Goal: Task Accomplishment & Management: Complete application form

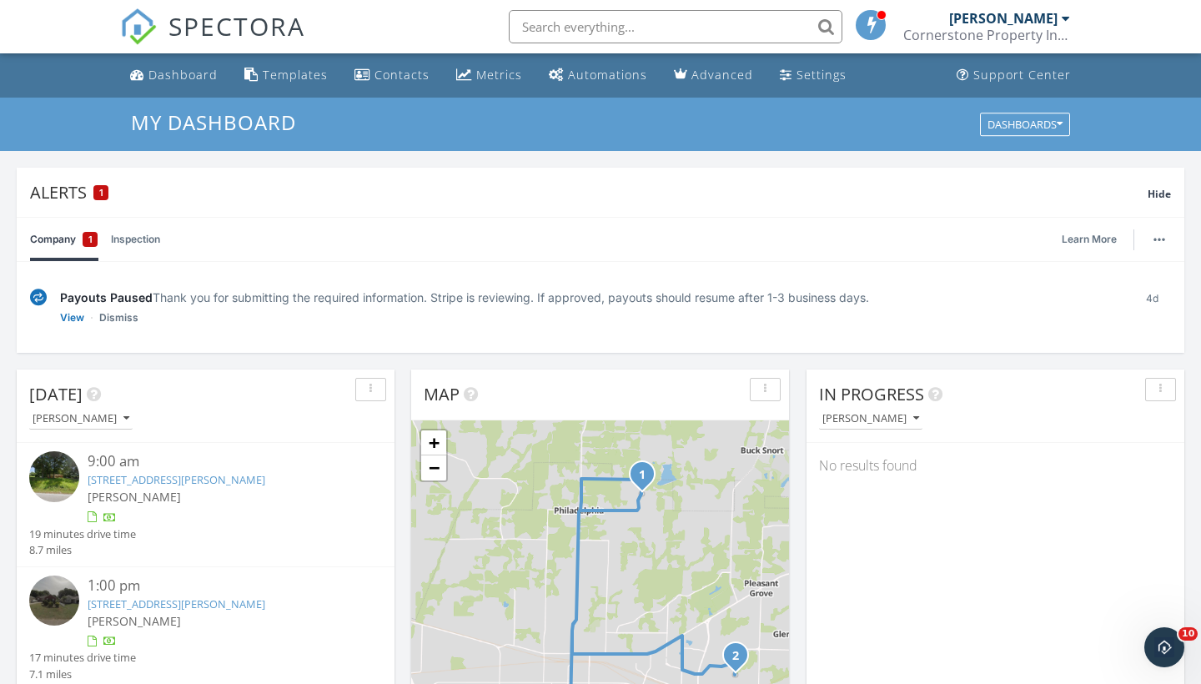
click at [891, 506] on div "In Progress [PERSON_NAME] No results found" at bounding box center [996, 612] width 378 height 484
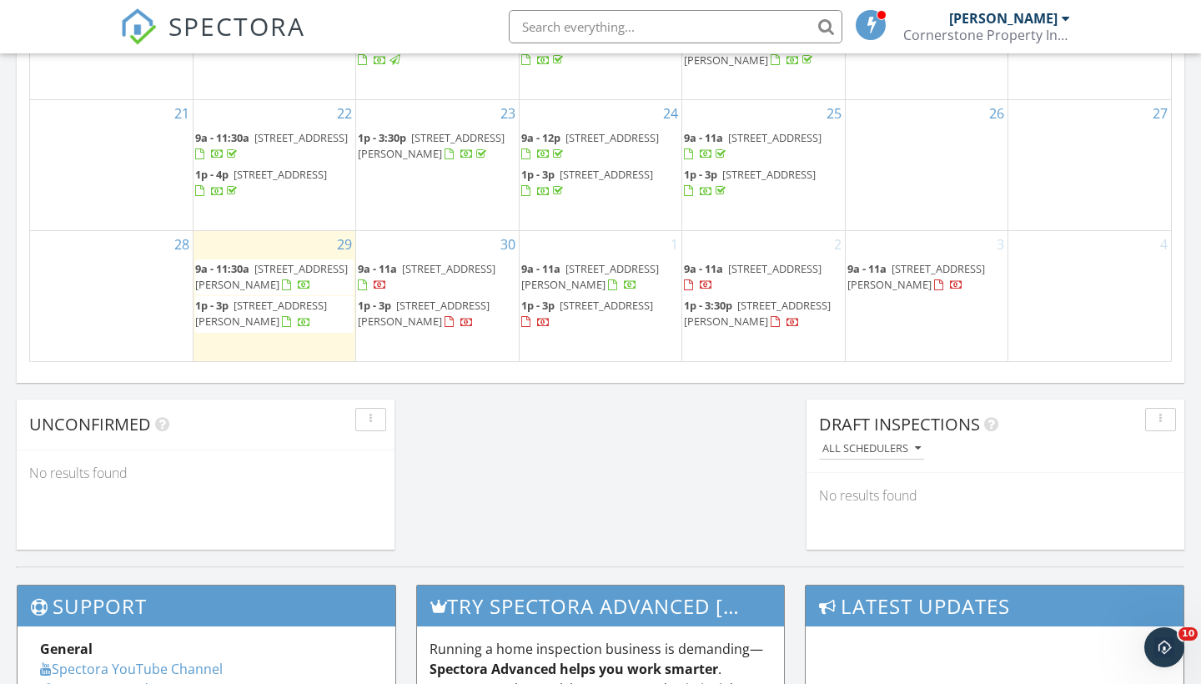
scroll to position [1307, 0]
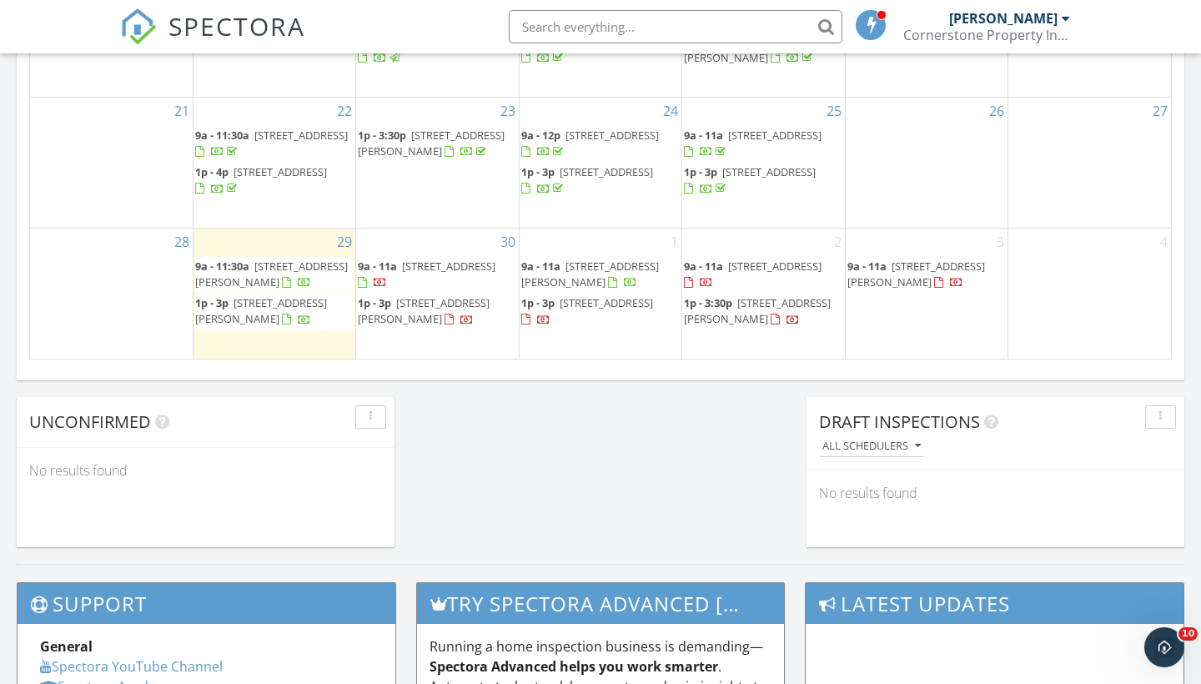
click at [906, 282] on span "[STREET_ADDRESS][PERSON_NAME]" at bounding box center [917, 274] width 138 height 31
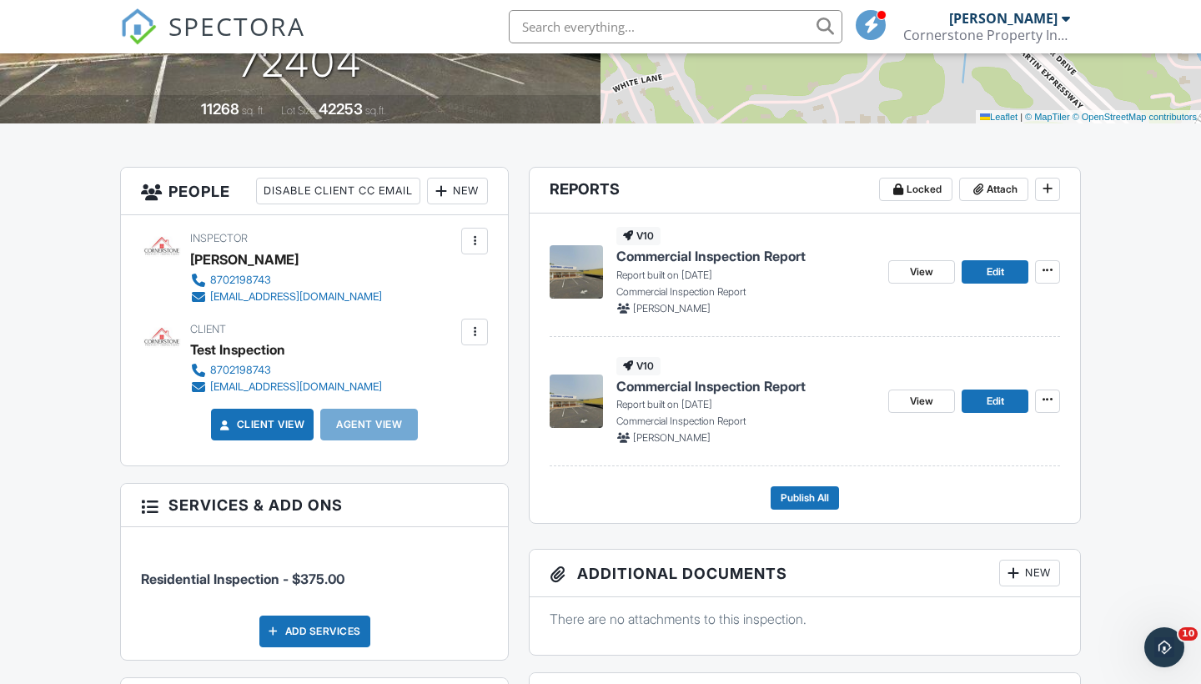
scroll to position [324, 0]
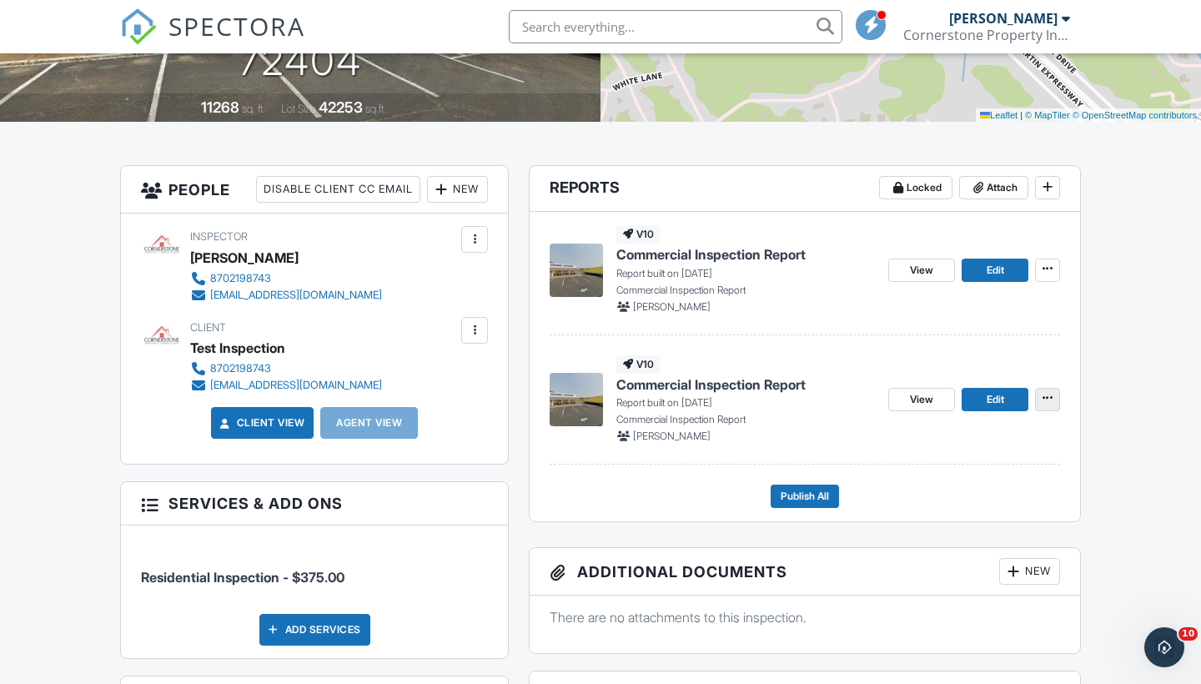
click at [1044, 392] on icon at bounding box center [1048, 398] width 10 height 12
click at [773, 418] on p "Commercial Inspection Report" at bounding box center [746, 419] width 259 height 15
click at [623, 380] on span "Commercial Inspection Report" at bounding box center [711, 384] width 189 height 18
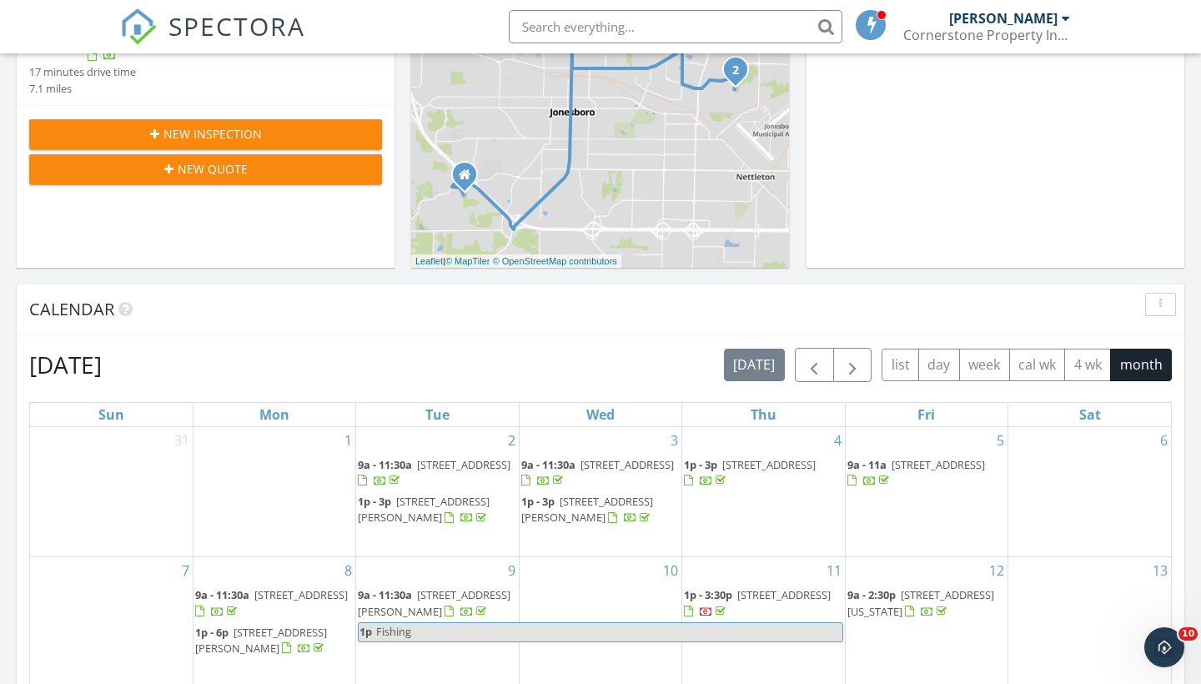
scroll to position [601, 0]
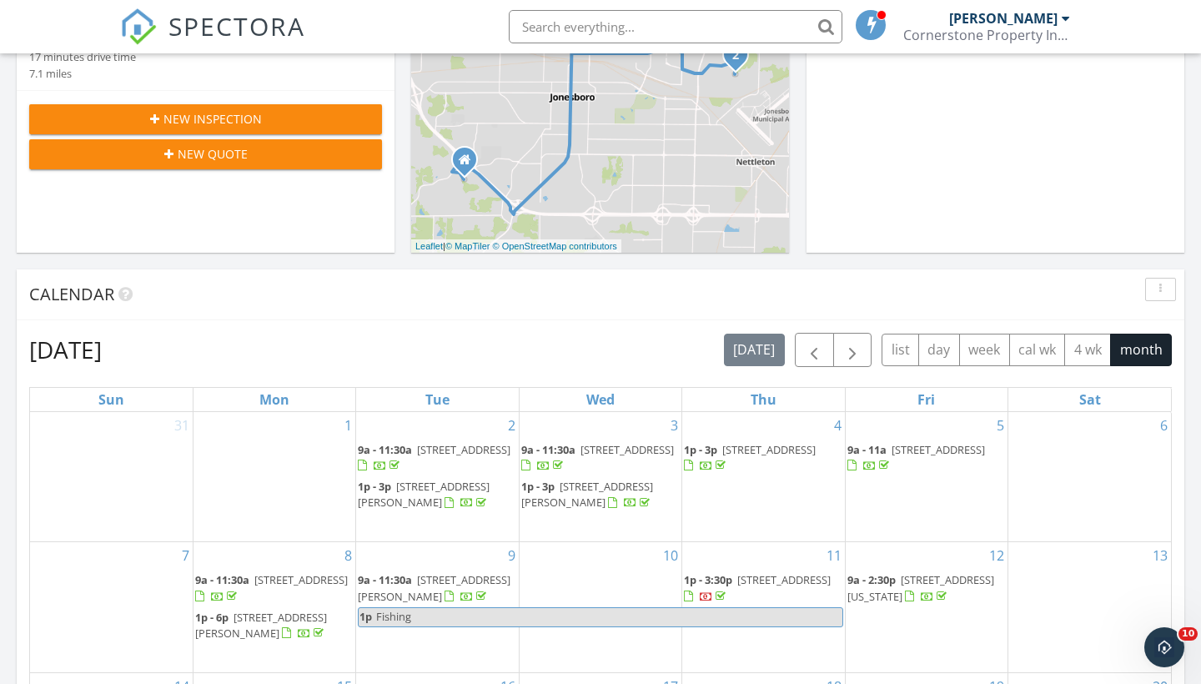
click at [179, 110] on span "New Inspection" at bounding box center [213, 119] width 98 height 18
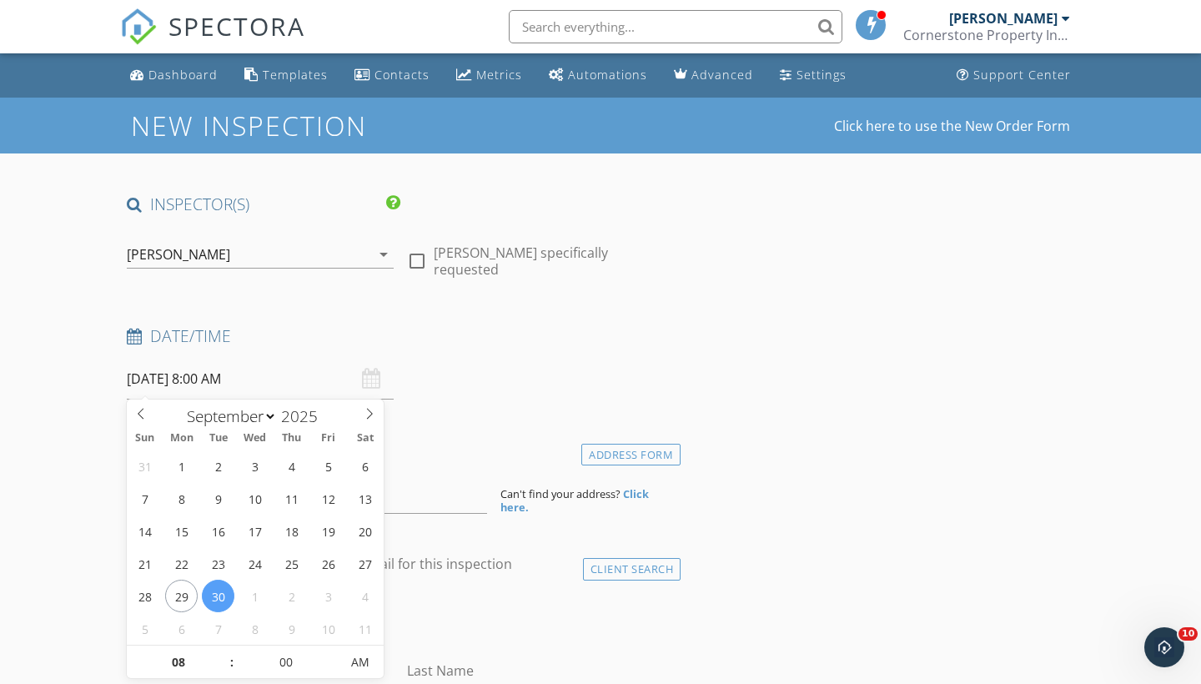
click at [237, 383] on input "[DATE] 8:00 AM" at bounding box center [260, 379] width 267 height 41
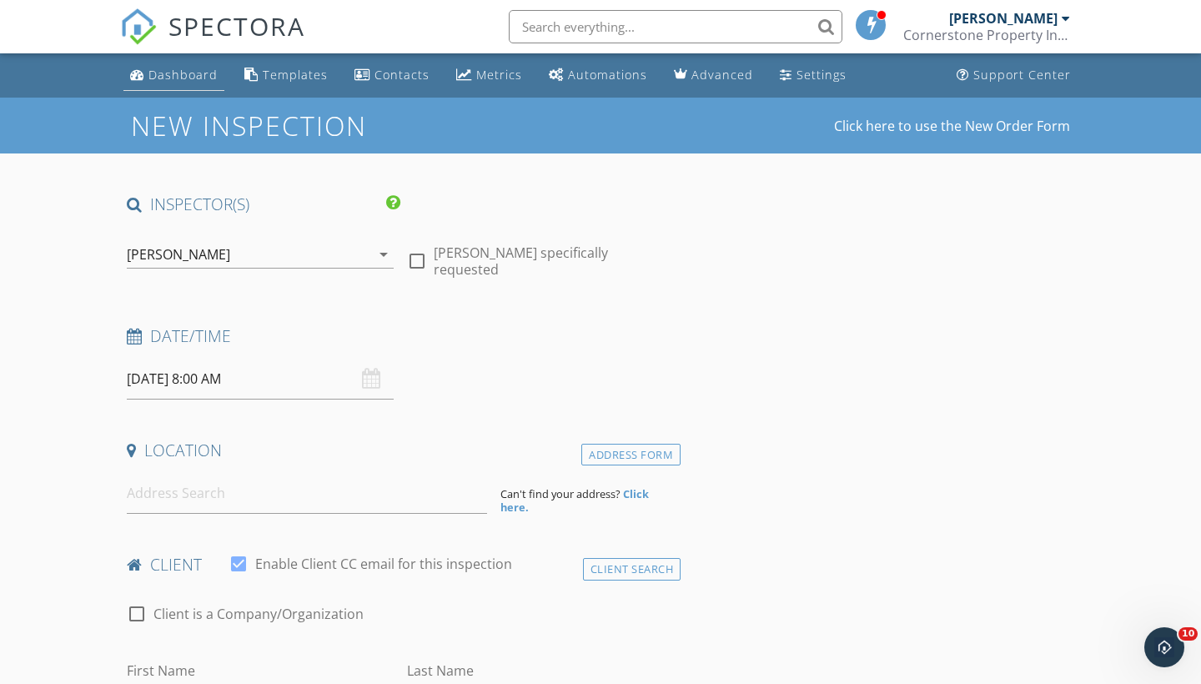
click at [165, 80] on div "Dashboard" at bounding box center [183, 75] width 69 height 16
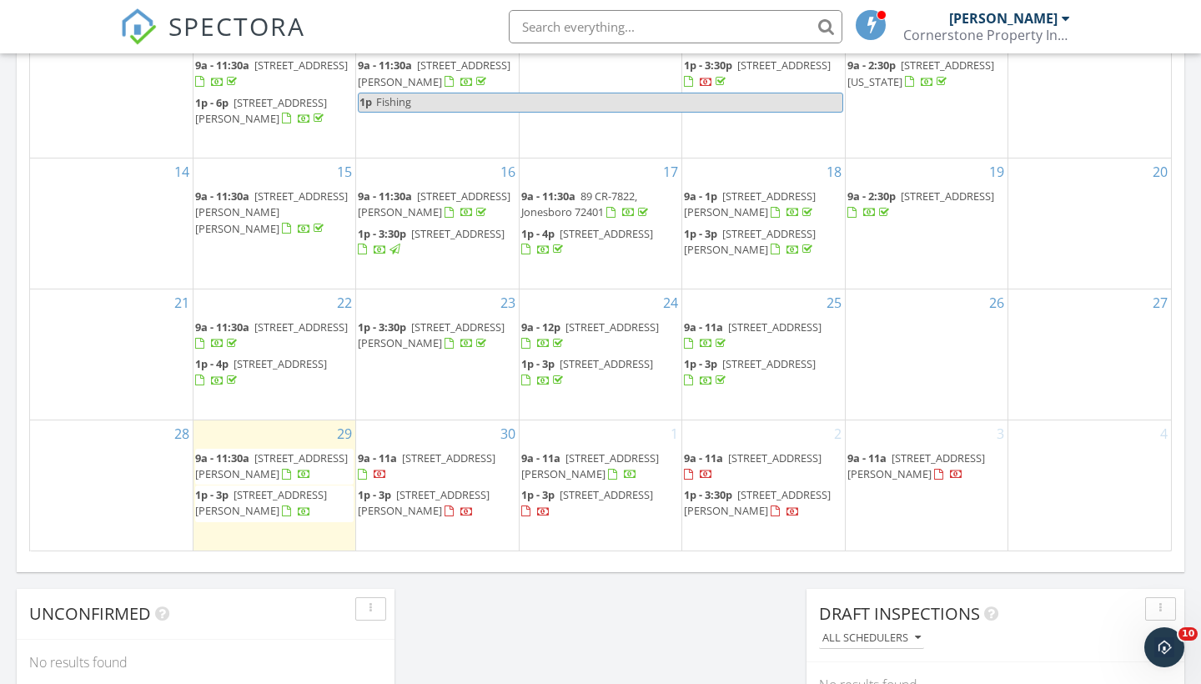
scroll to position [1124, 0]
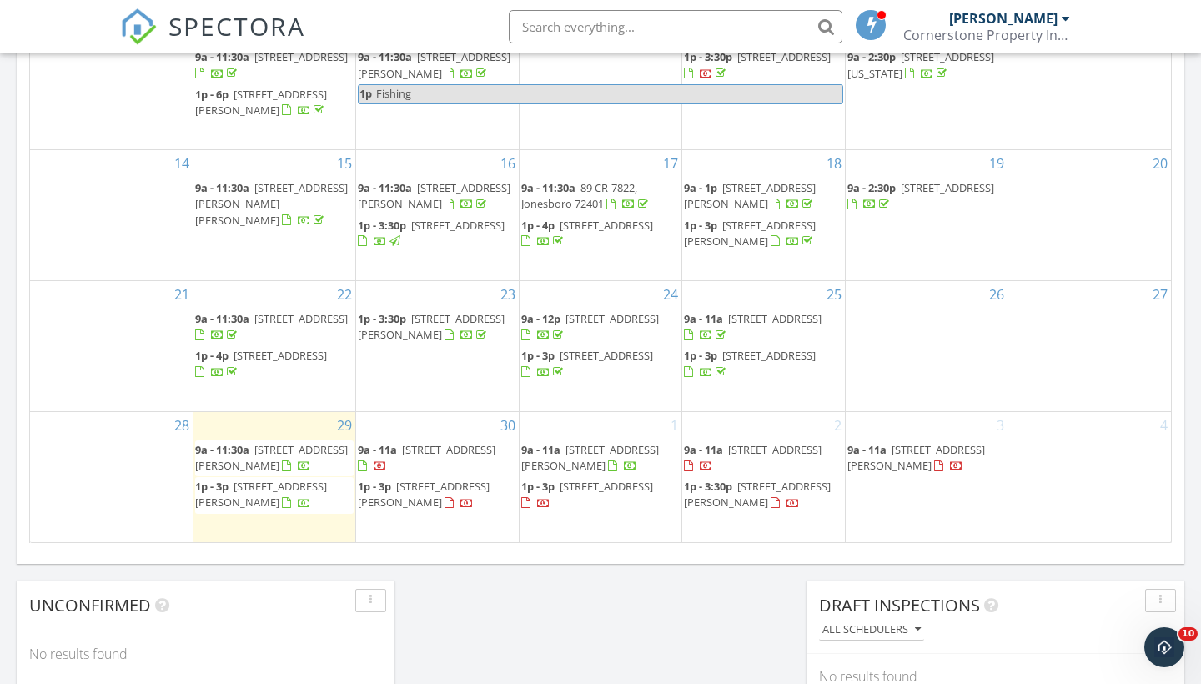
click at [901, 471] on span "[STREET_ADDRESS][PERSON_NAME]" at bounding box center [917, 457] width 138 height 31
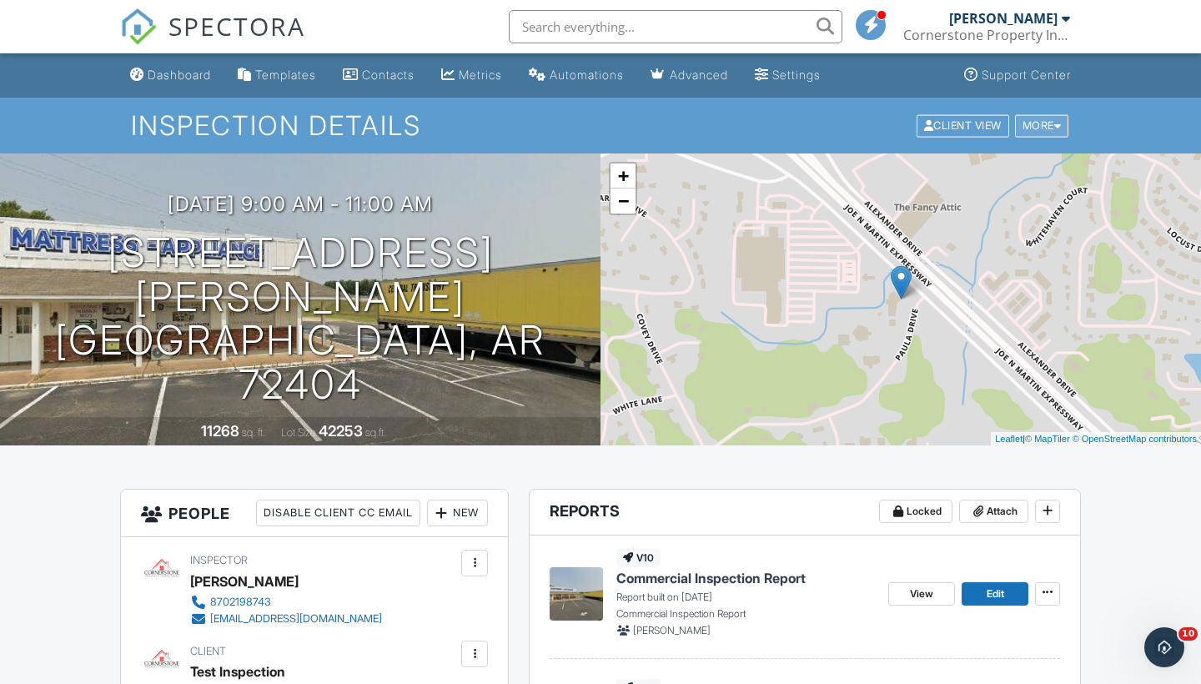
click at [1045, 123] on div "More" at bounding box center [1042, 125] width 54 height 23
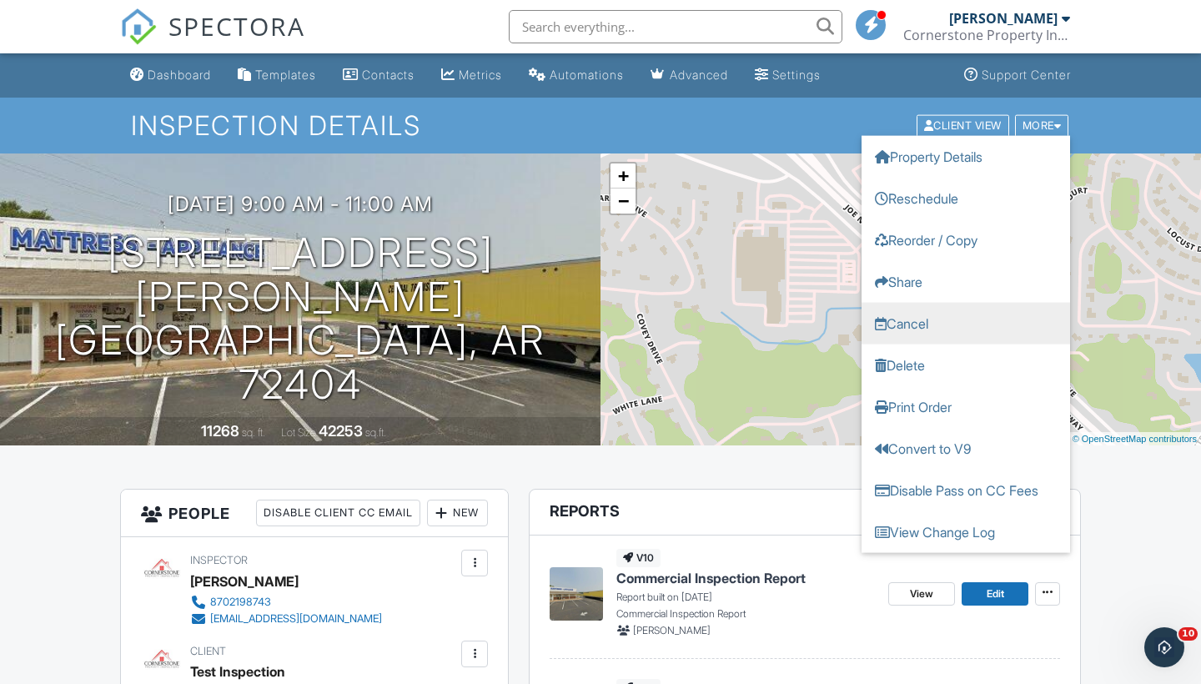
click at [944, 335] on link "Cancel" at bounding box center [966, 323] width 209 height 42
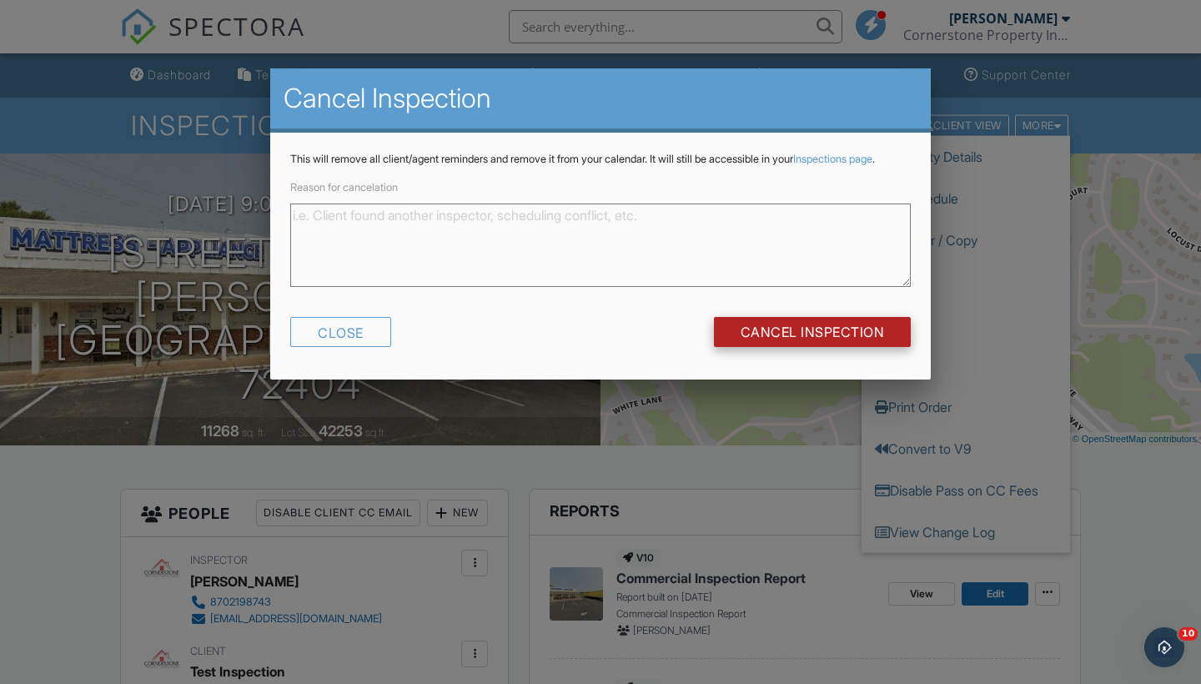
click at [836, 346] on input "Cancel Inspection" at bounding box center [813, 332] width 198 height 30
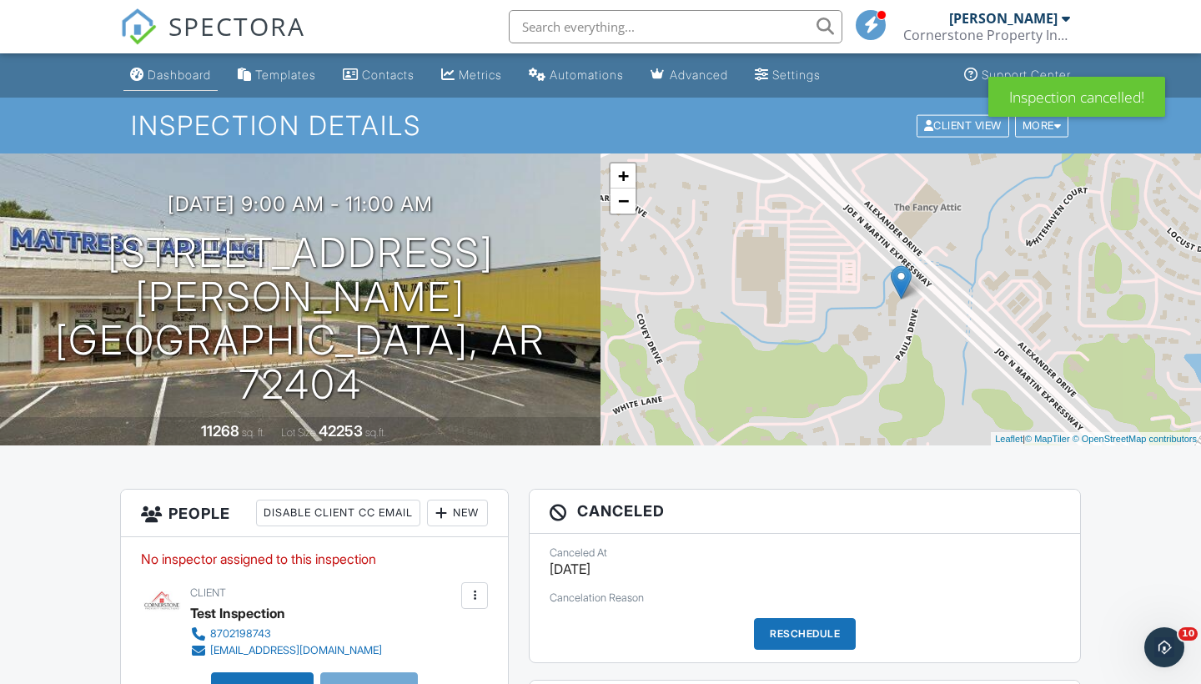
click at [203, 80] on div "Dashboard" at bounding box center [179, 75] width 63 height 14
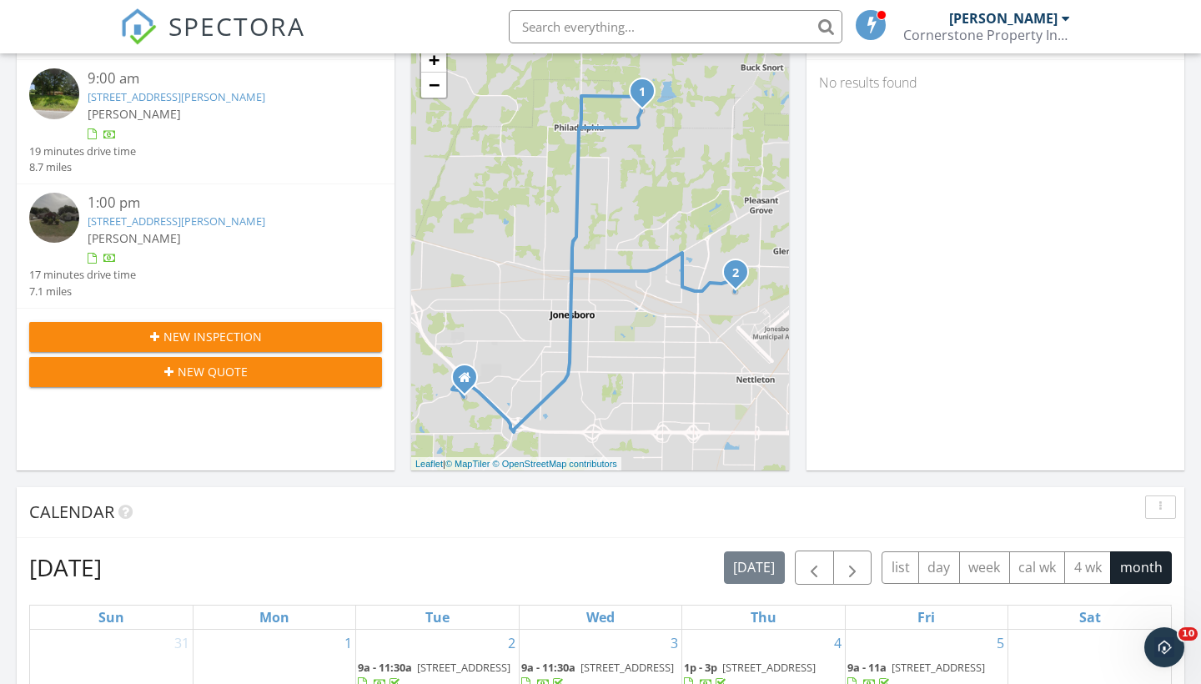
scroll to position [388, 0]
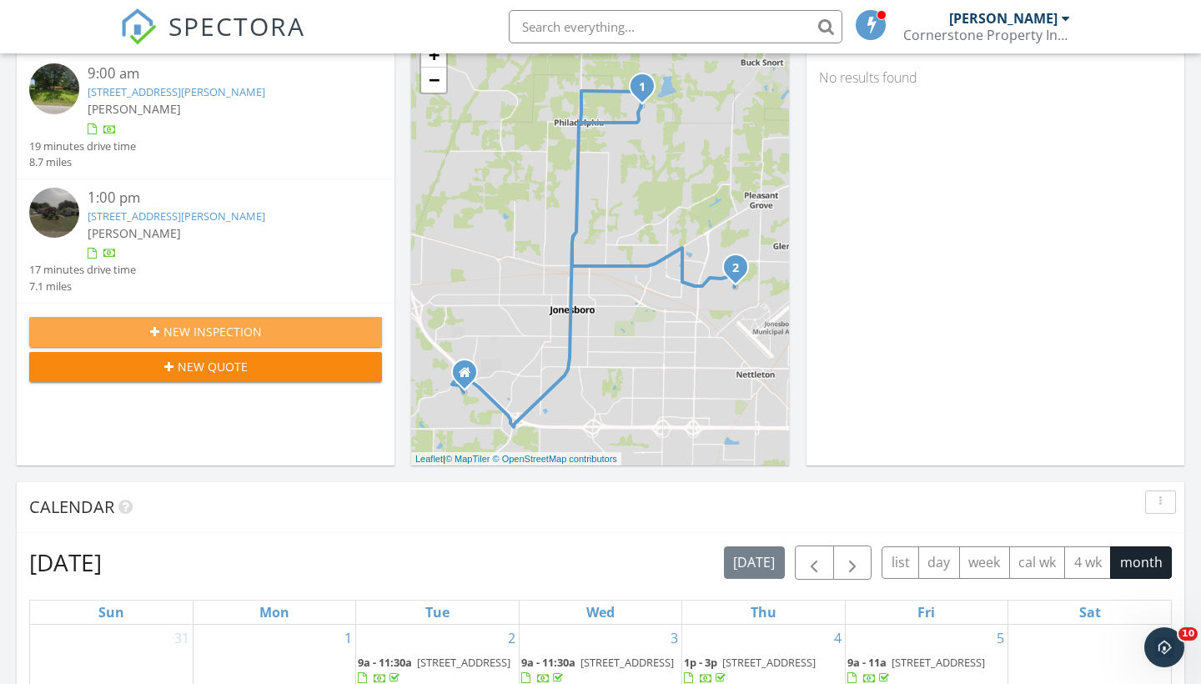
click at [228, 329] on span "New Inspection" at bounding box center [213, 332] width 98 height 18
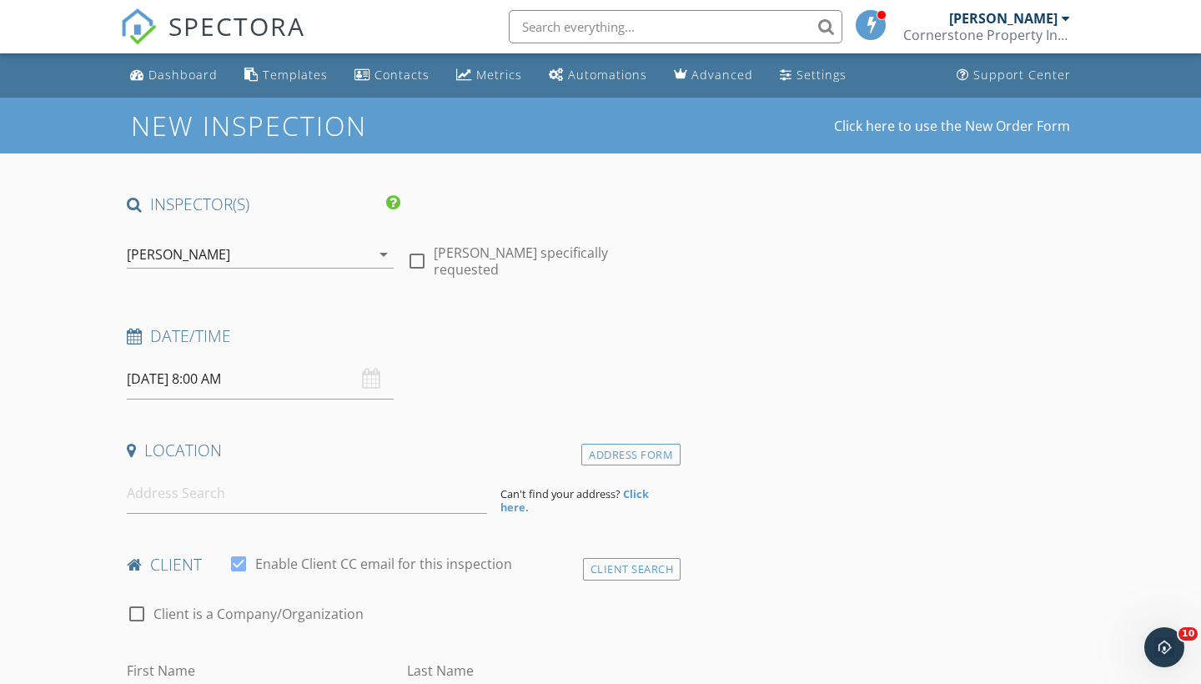
click at [313, 371] on input "[DATE] 8:00 AM" at bounding box center [260, 379] width 267 height 41
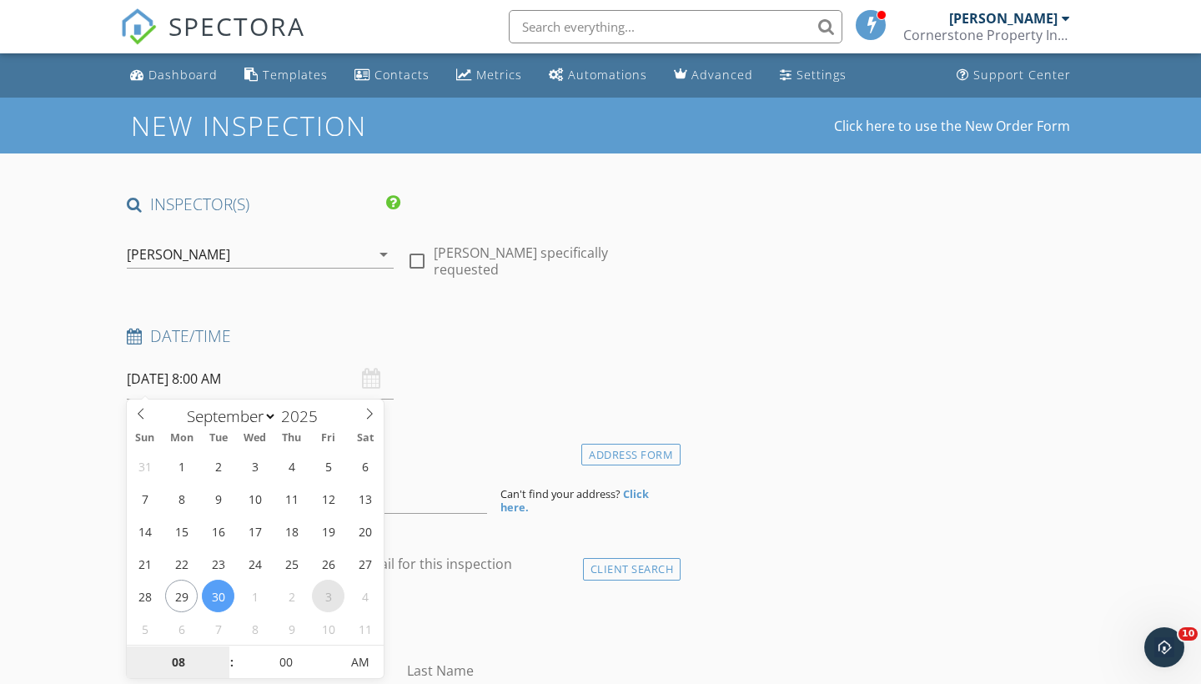
select select "9"
type input "[DATE] 8:00 AM"
type input "9"
type input "[DATE] 9:00 AM"
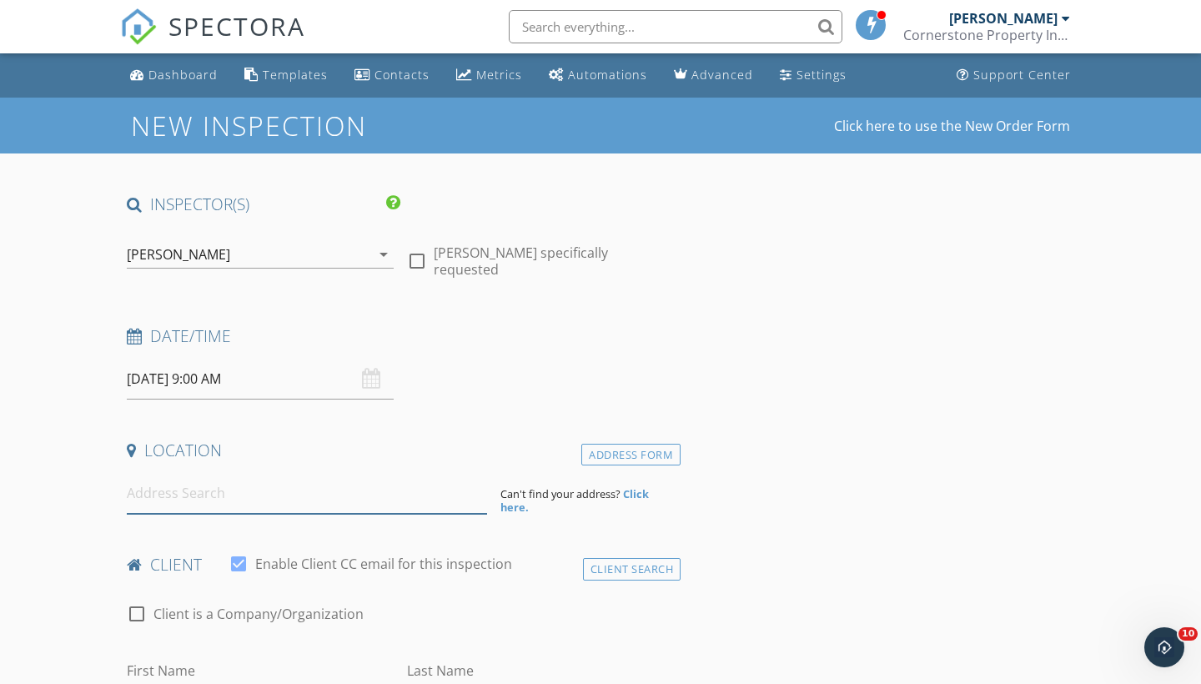
click at [184, 493] on input at bounding box center [307, 493] width 360 height 41
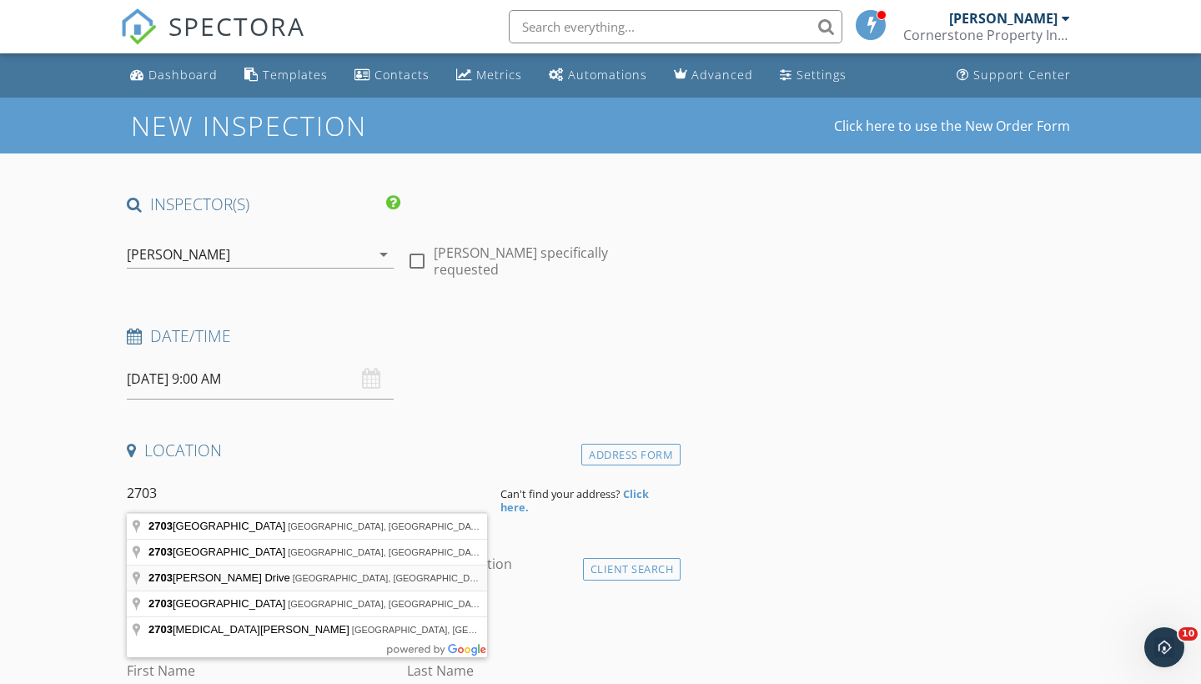
type input "[STREET_ADDRESS][PERSON_NAME]"
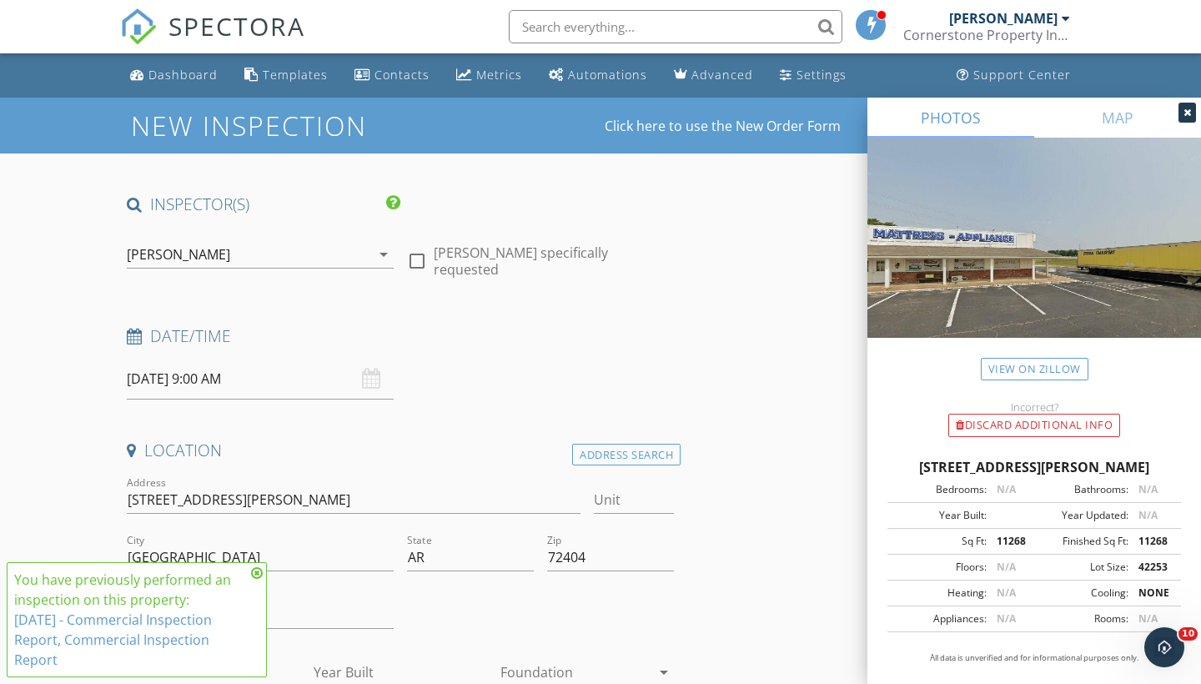
click at [519, 670] on div at bounding box center [576, 672] width 150 height 27
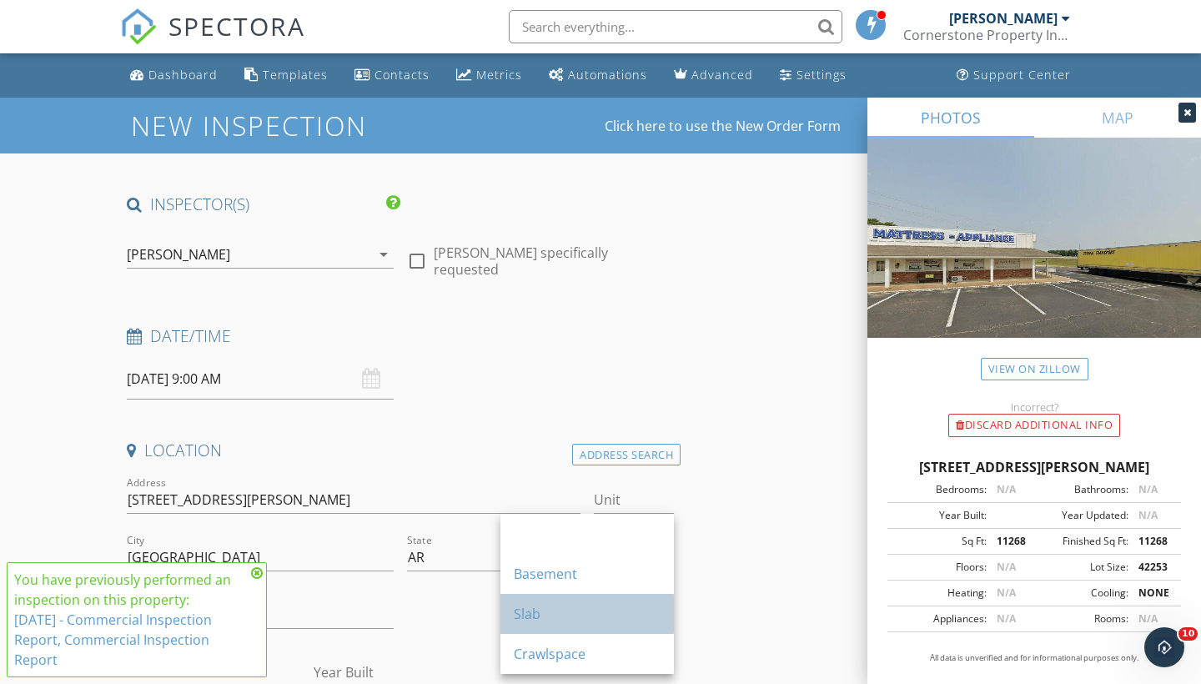
click at [516, 611] on div "Slab" at bounding box center [587, 614] width 147 height 20
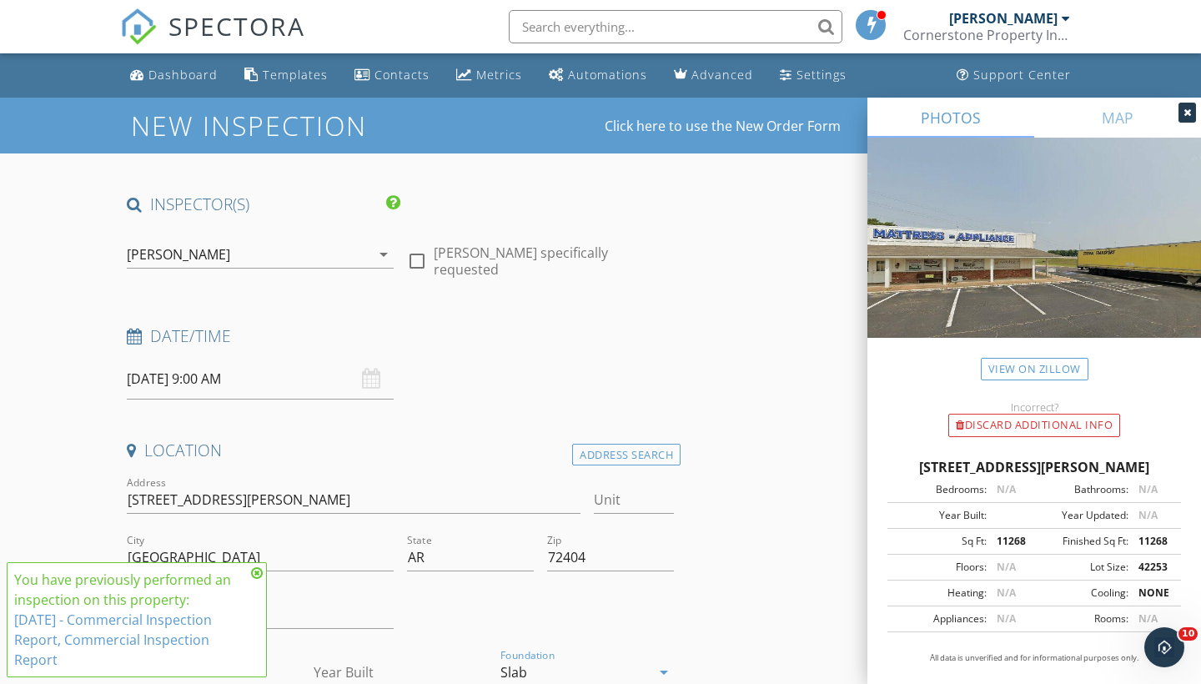
click at [259, 577] on icon at bounding box center [257, 572] width 12 height 13
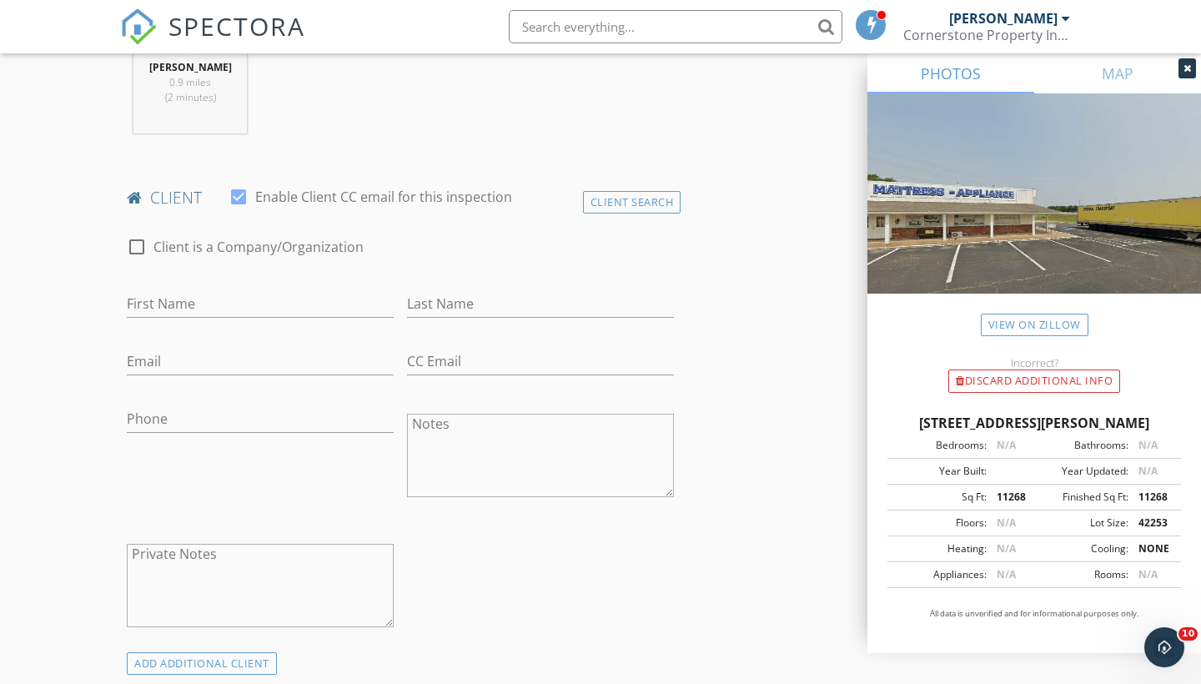
scroll to position [712, 0]
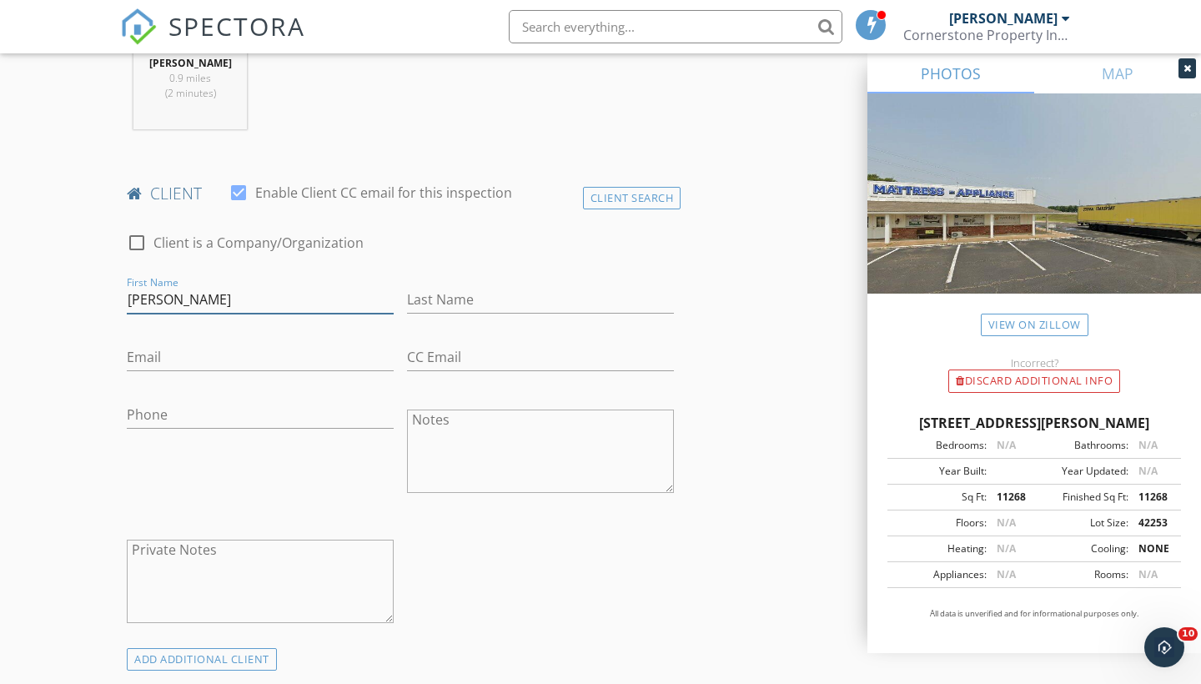
type input "[PERSON_NAME]"
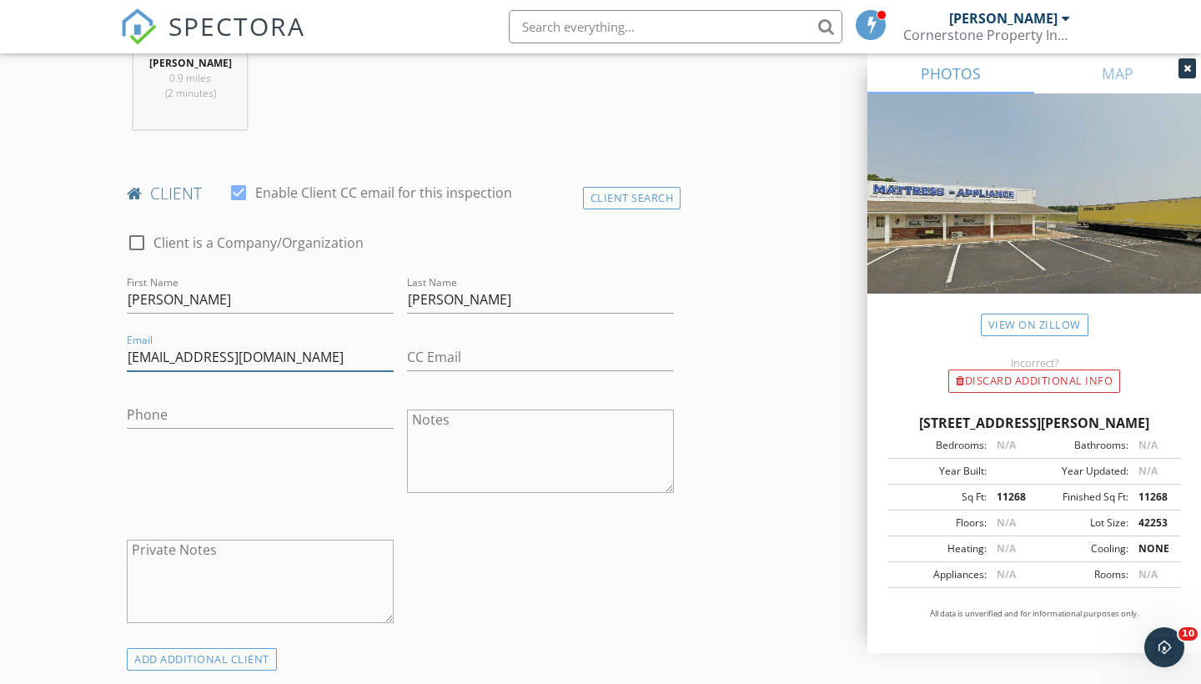
type input "[EMAIL_ADDRESS][DOMAIN_NAME]"
type input "[PHONE_NUMBER]"
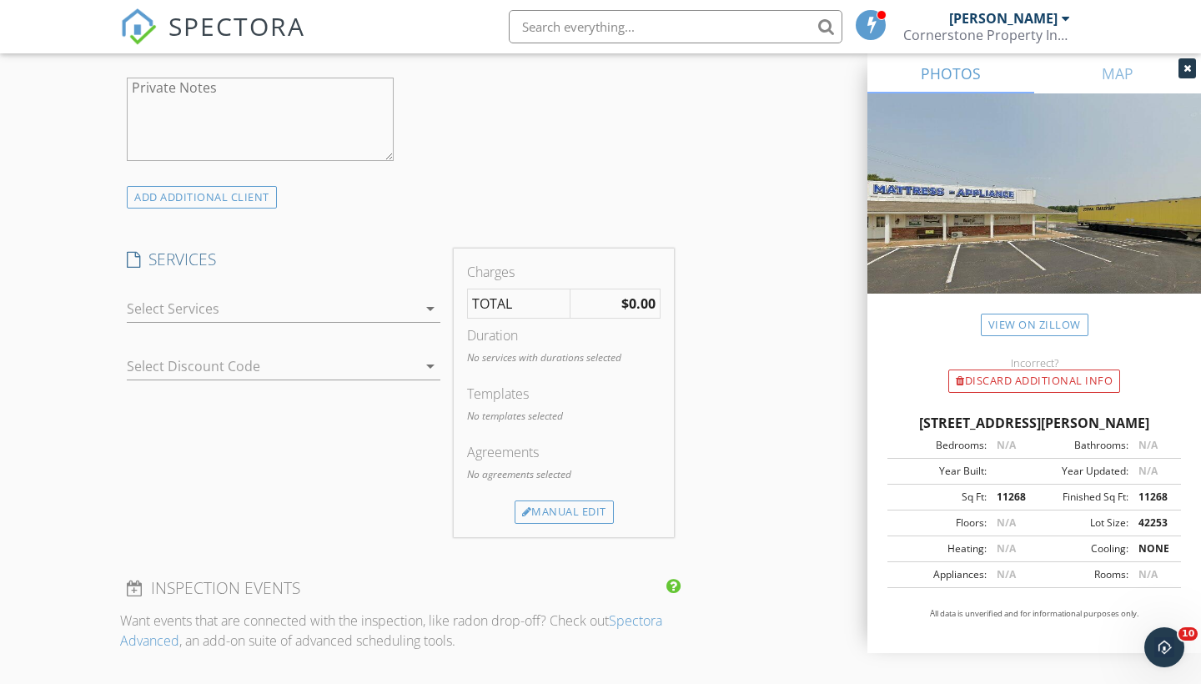
scroll to position [1183, 0]
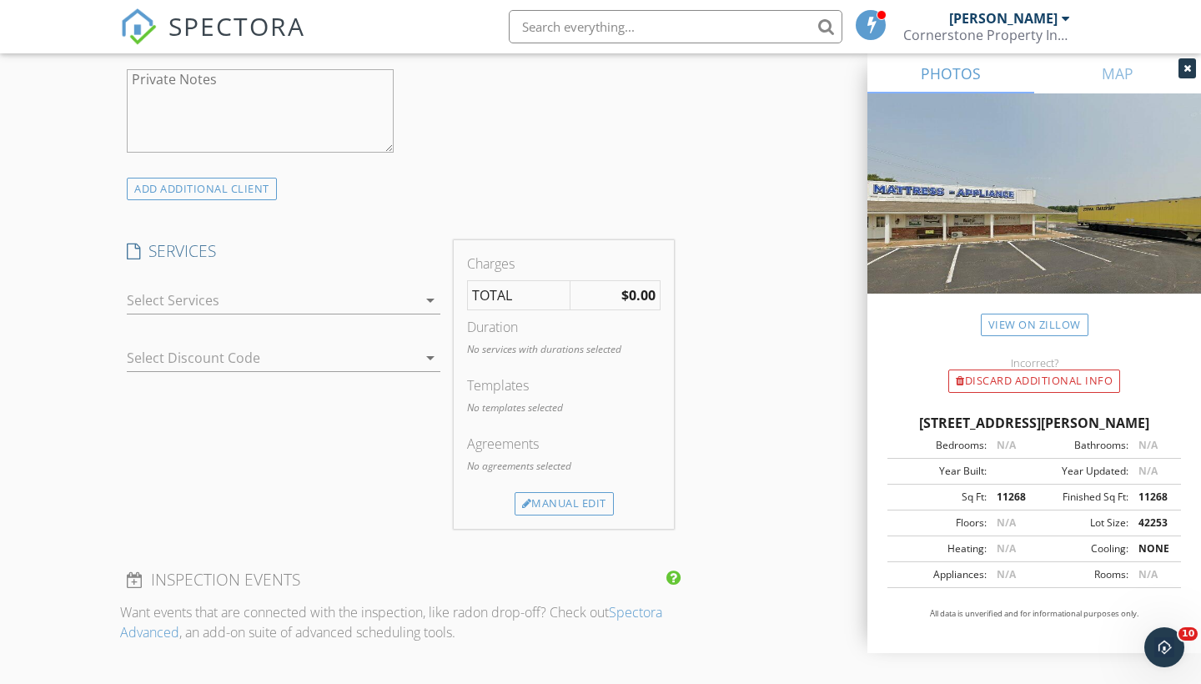
click at [263, 295] on div at bounding box center [272, 300] width 290 height 27
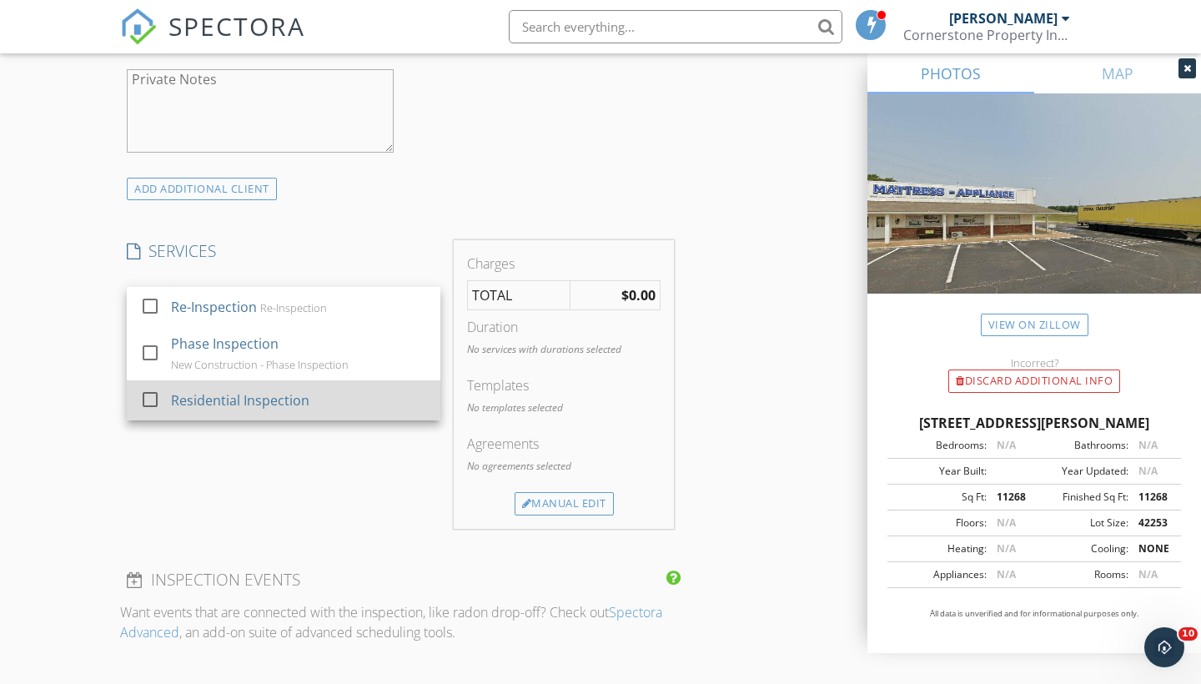
click at [233, 394] on div "Residential Inspection" at bounding box center [240, 400] width 138 height 20
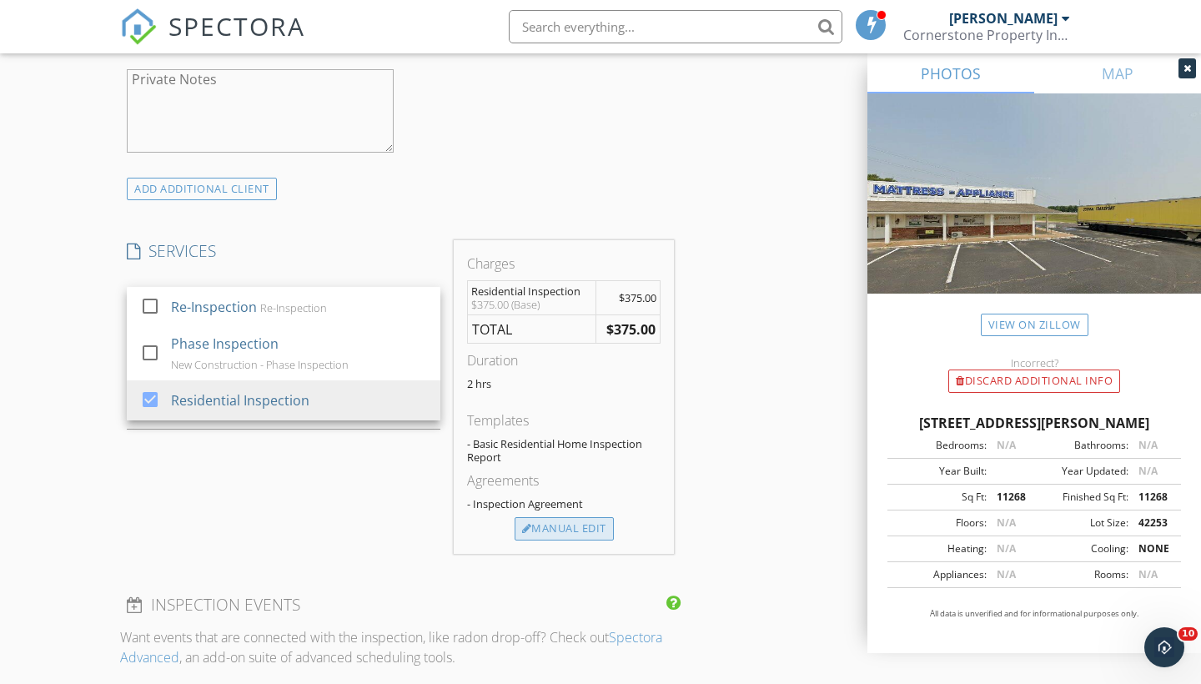
click at [546, 534] on div "Manual Edit" at bounding box center [564, 528] width 99 height 23
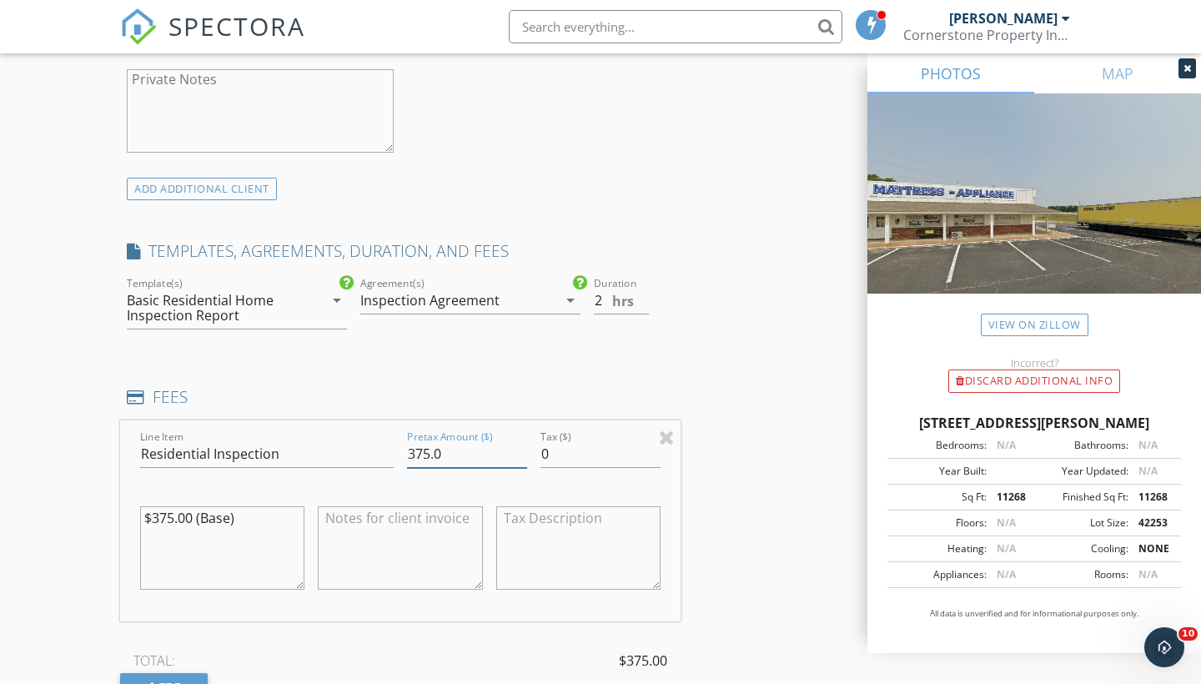
click at [443, 454] on input "375.0" at bounding box center [467, 455] width 120 height 28
type input "750"
click at [408, 521] on textarea at bounding box center [400, 547] width 164 height 83
click at [364, 558] on textarea "CashApp - $LAW2ON Venmo - @[PERSON_NAME]-18 Cash, PayPal, Venmo" at bounding box center [400, 547] width 164 height 83
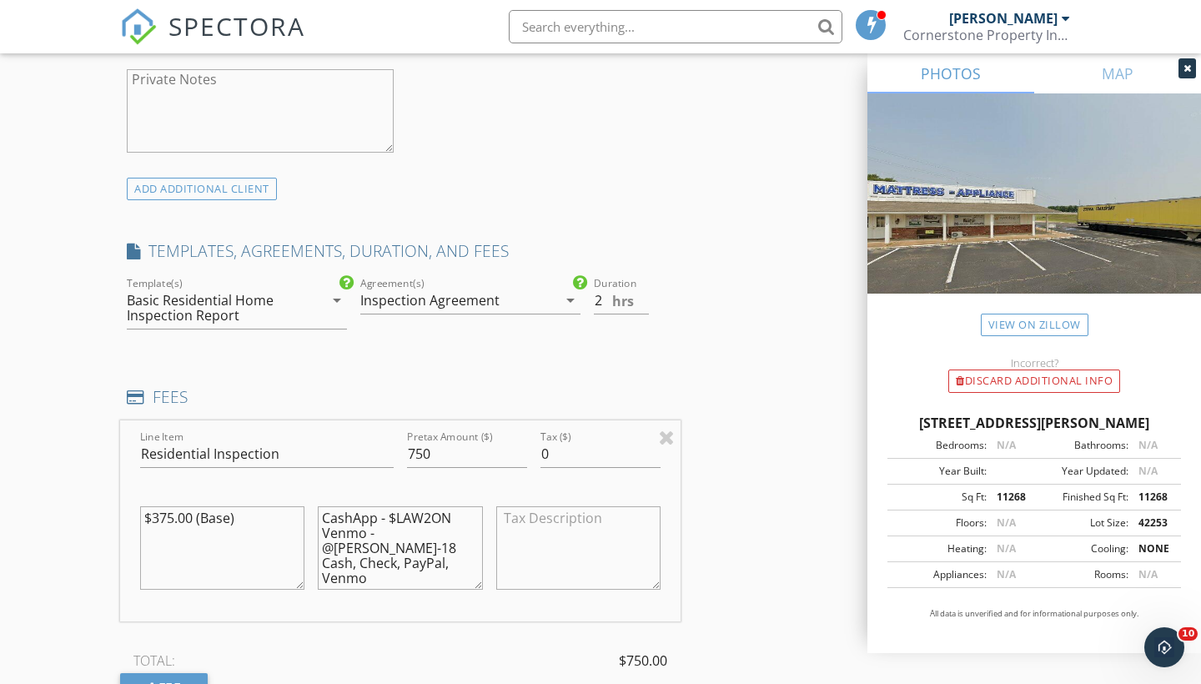
click at [375, 577] on textarea "CashApp - $LAW2ON Venmo - @[PERSON_NAME]-18 Cash, Check, PayPal, Venmo" at bounding box center [400, 547] width 164 height 83
type textarea "CashApp - $LAW2ON Venmo - @[PERSON_NAME]-18 Cash, Check, PayPal, Venmo, Zelle, …"
click at [174, 514] on textarea "$375.00 (Base)" at bounding box center [222, 547] width 164 height 83
click at [229, 517] on textarea "$750.00 (Base)" at bounding box center [222, 547] width 164 height 83
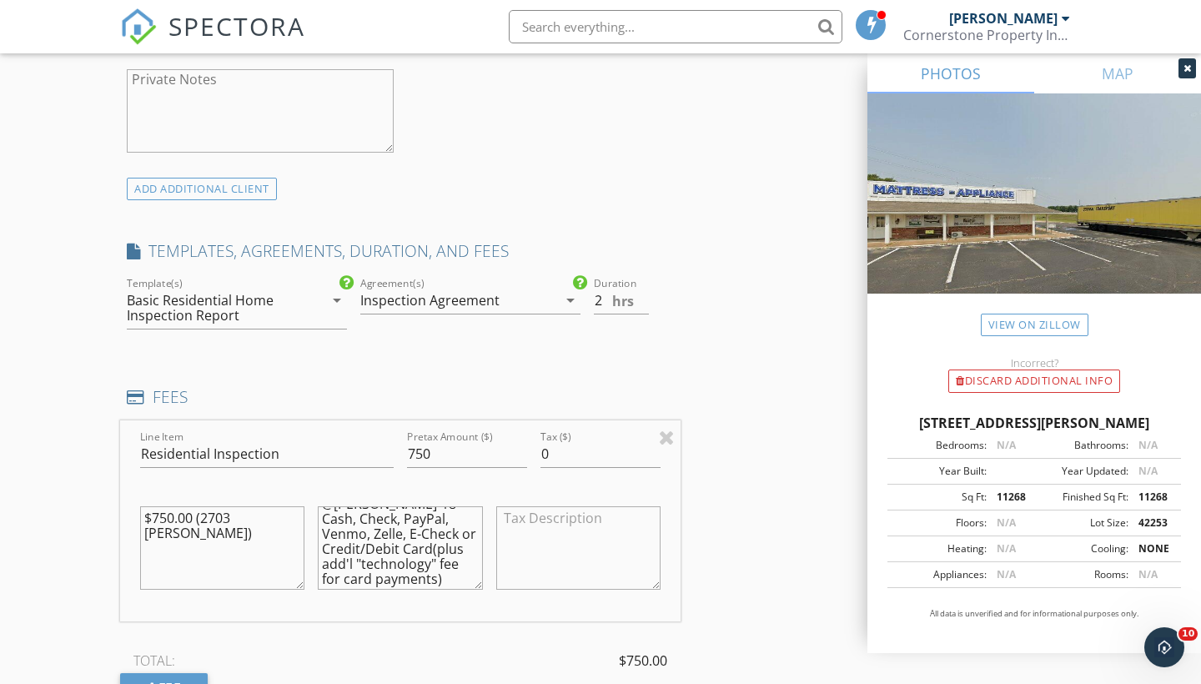
click at [284, 522] on textarea "$750.00 (2703 [PERSON_NAME])" at bounding box center [222, 547] width 164 height 83
type textarea "$750.00 (2703 [PERSON_NAME]) $250.00 (2713 [PERSON_NAME])"
click at [439, 449] on input "750" at bounding box center [467, 455] width 120 height 28
type input "1000"
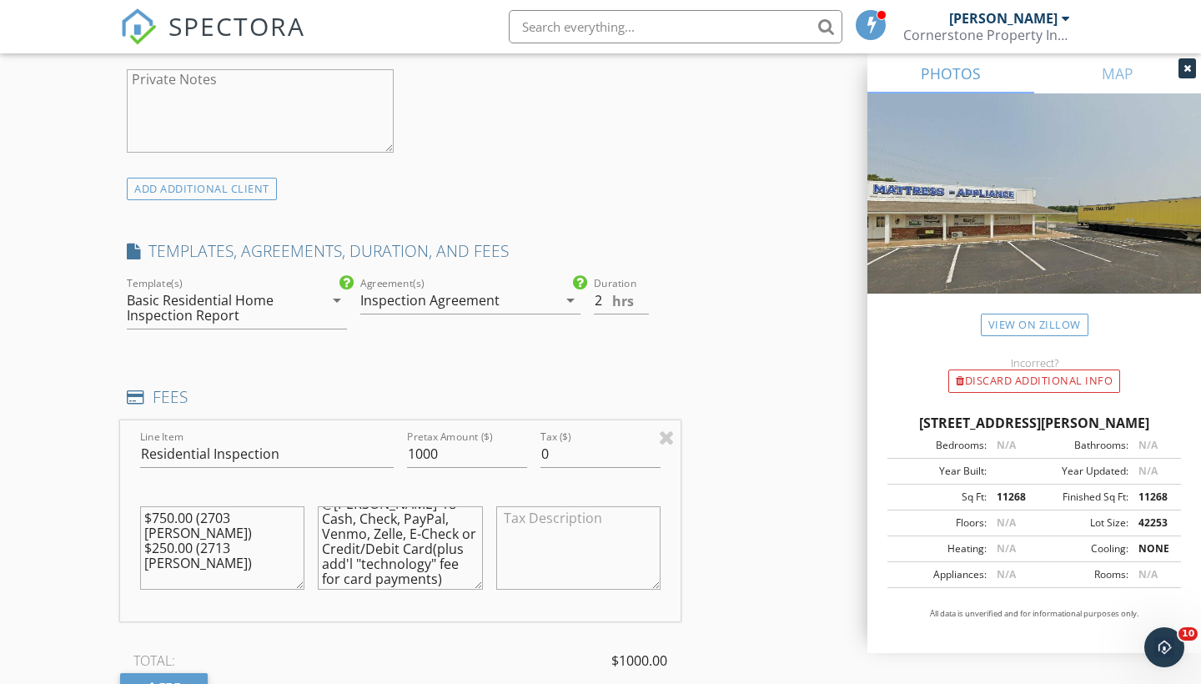
click at [290, 533] on textarea "$750.00 (2703 [PERSON_NAME]) $250.00 (2713 [PERSON_NAME])" at bounding box center [222, 547] width 164 height 83
type textarea "$750.00 (2703 [PERSON_NAME]) $250.00 (2713 [PERSON_NAME]) Roof & HVAC inspectio…"
click at [295, 315] on div "Basic Residential Home Inspection Report" at bounding box center [215, 308] width 177 height 30
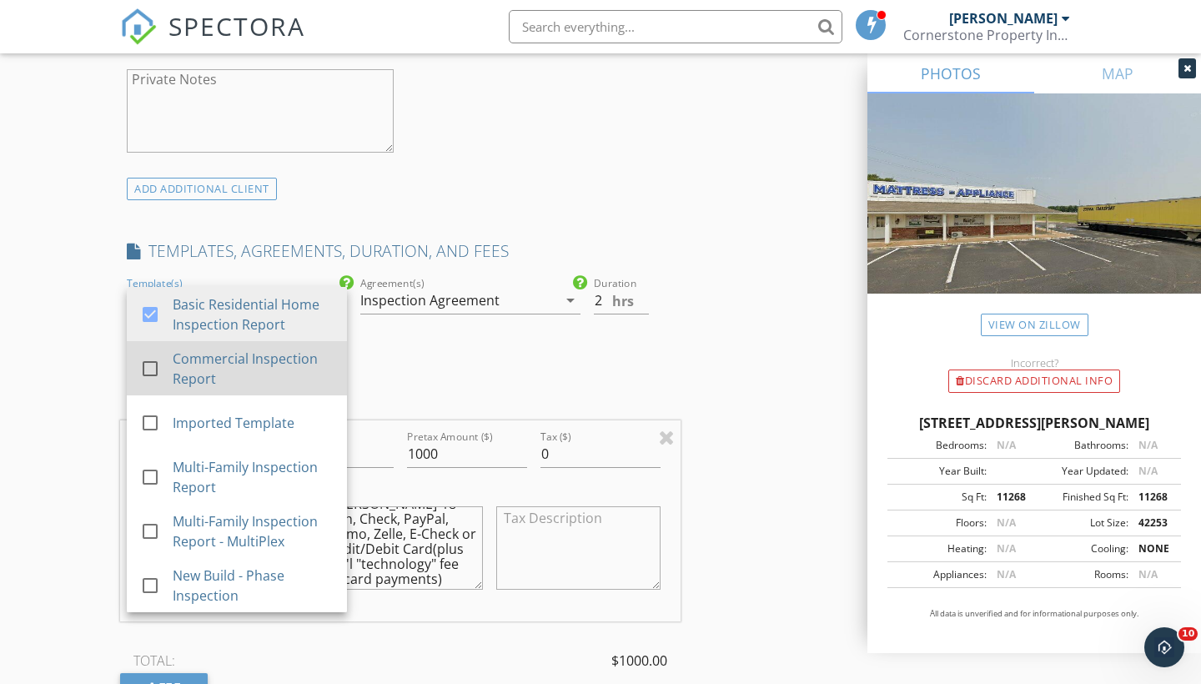
click at [261, 362] on div "Commercial Inspection Report" at bounding box center [253, 369] width 161 height 40
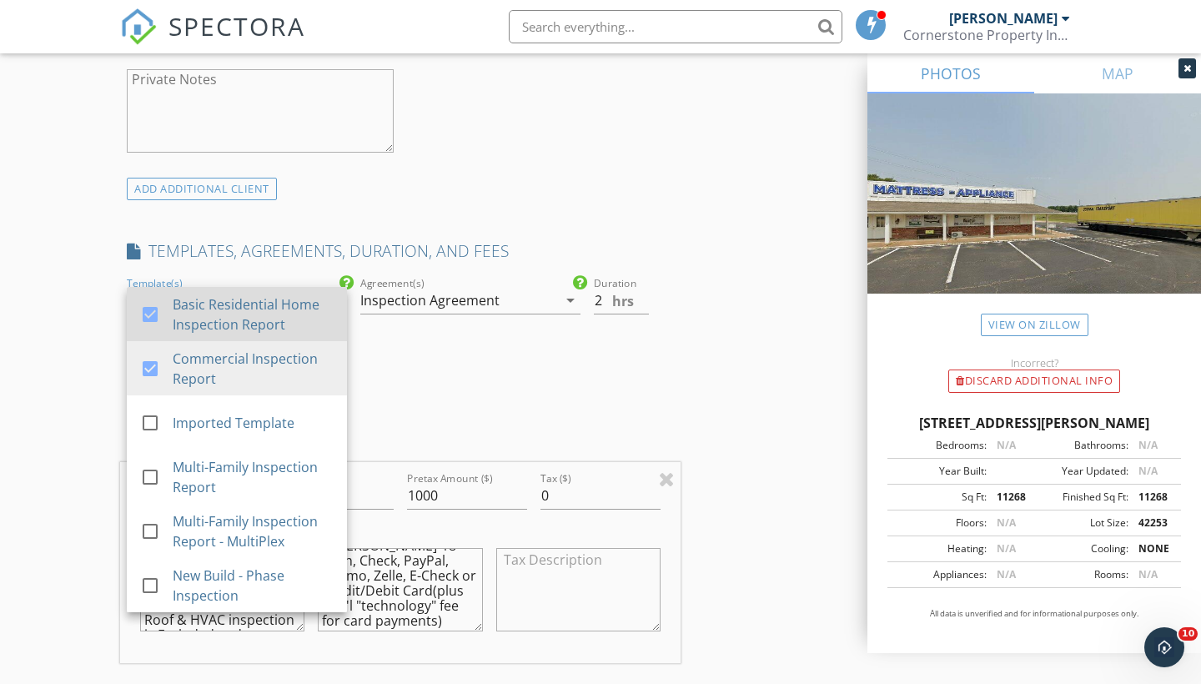
click at [250, 315] on div "Basic Residential Home Inspection Report" at bounding box center [253, 315] width 161 height 40
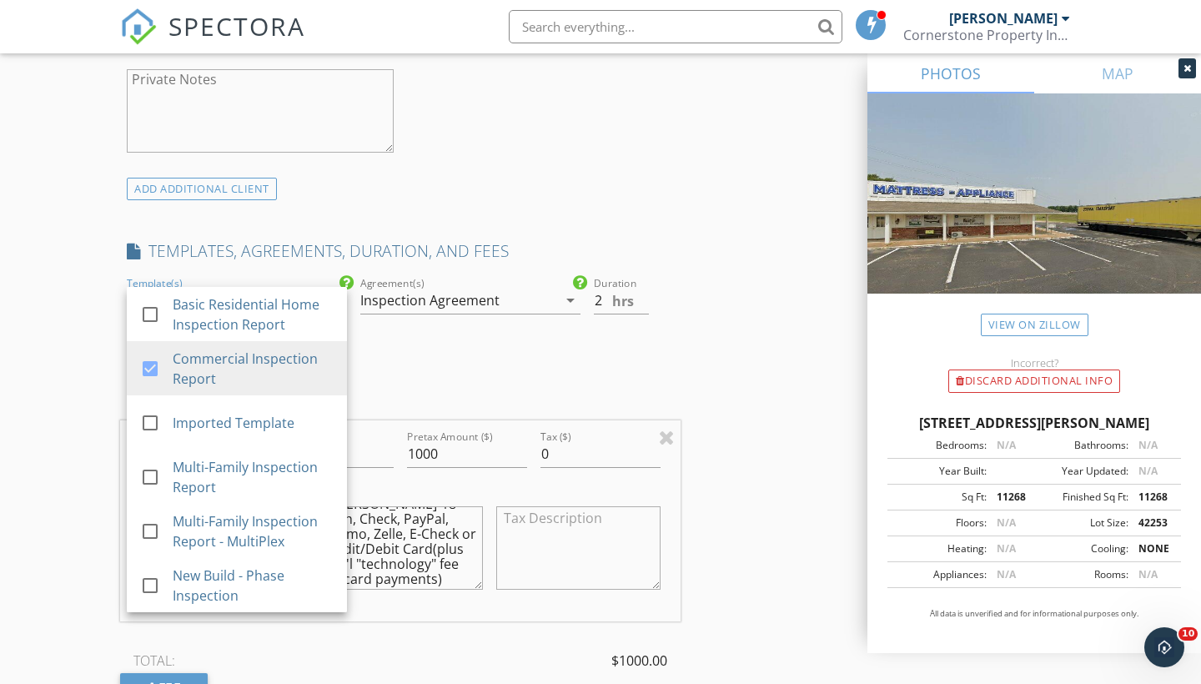
click at [75, 359] on div "New Inspection Click here to use the New Order Form INSPECTOR(S) check_box [PER…" at bounding box center [600, 449] width 1201 height 3069
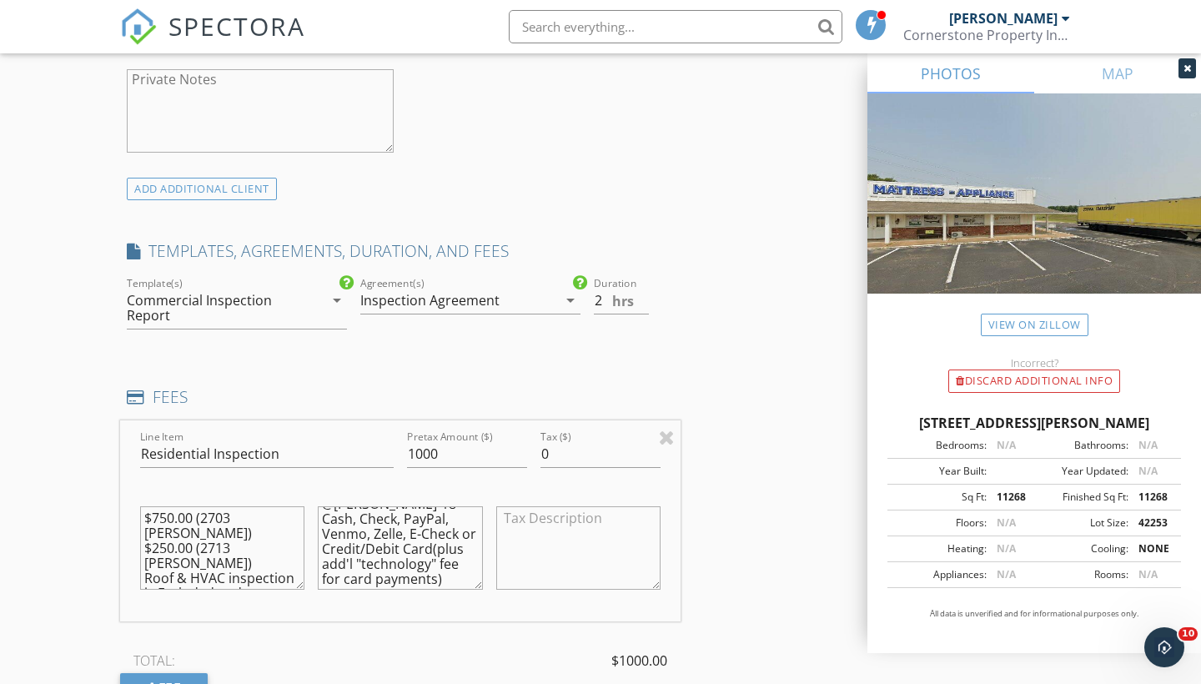
click at [55, 530] on div "New Inspection Click here to use the New Order Form INSPECTOR(S) check_box [PER…" at bounding box center [600, 449] width 1201 height 3069
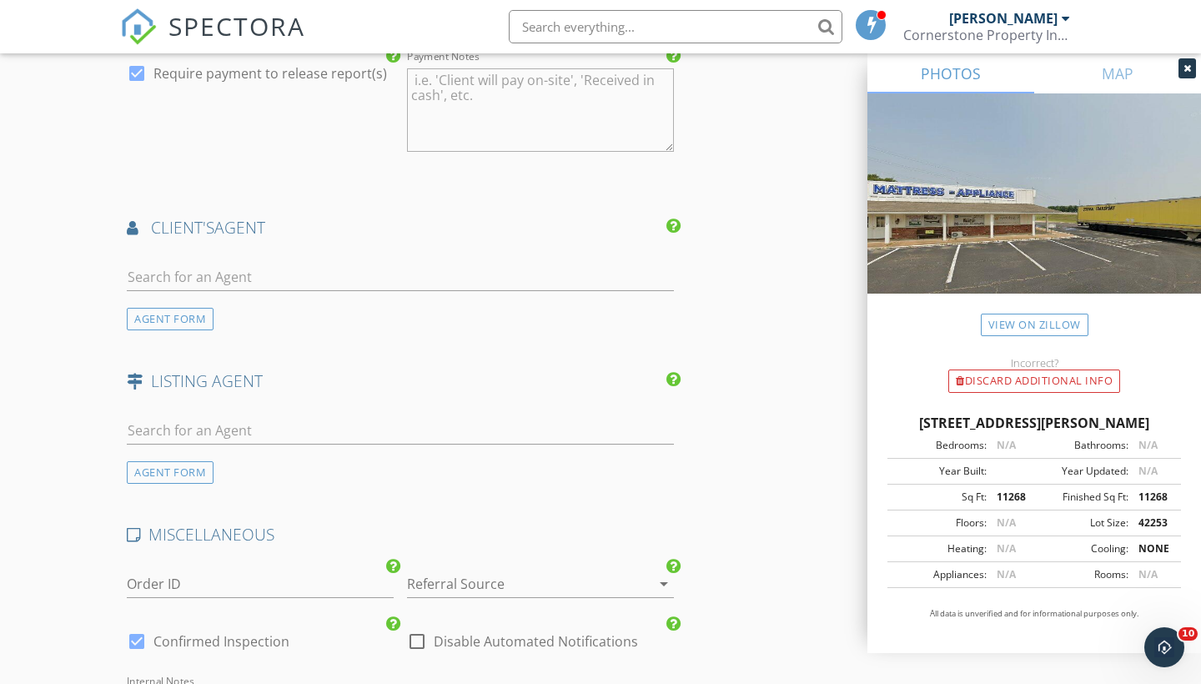
scroll to position [2068, 0]
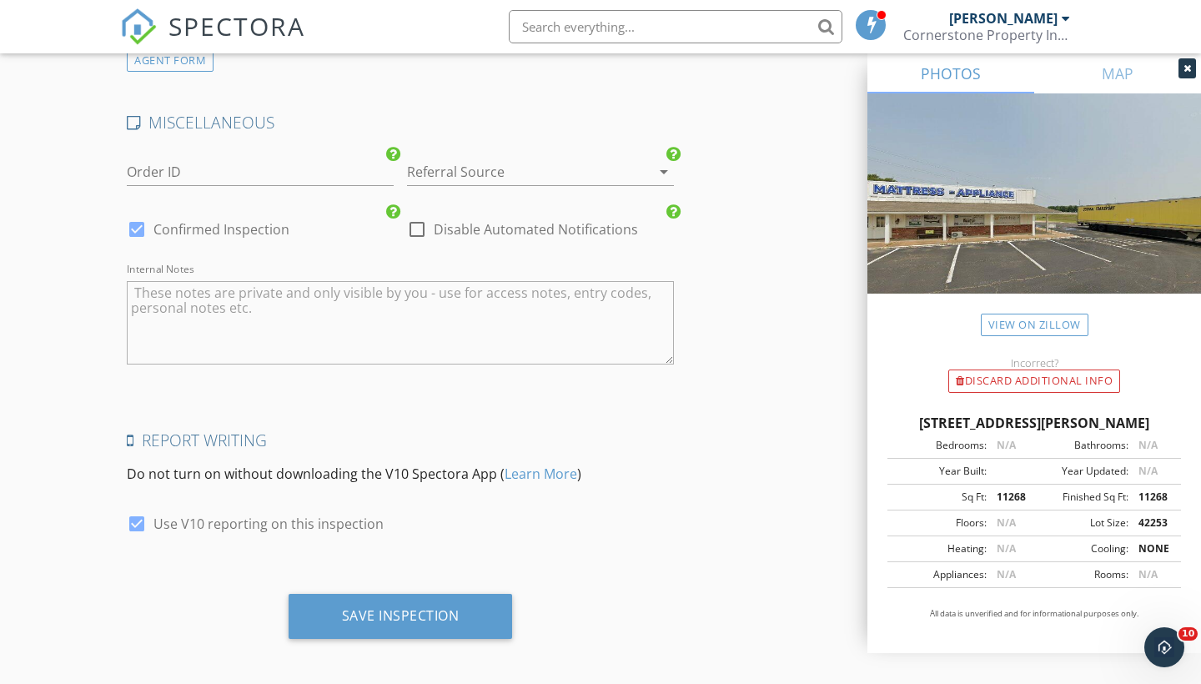
scroll to position [2475, 0]
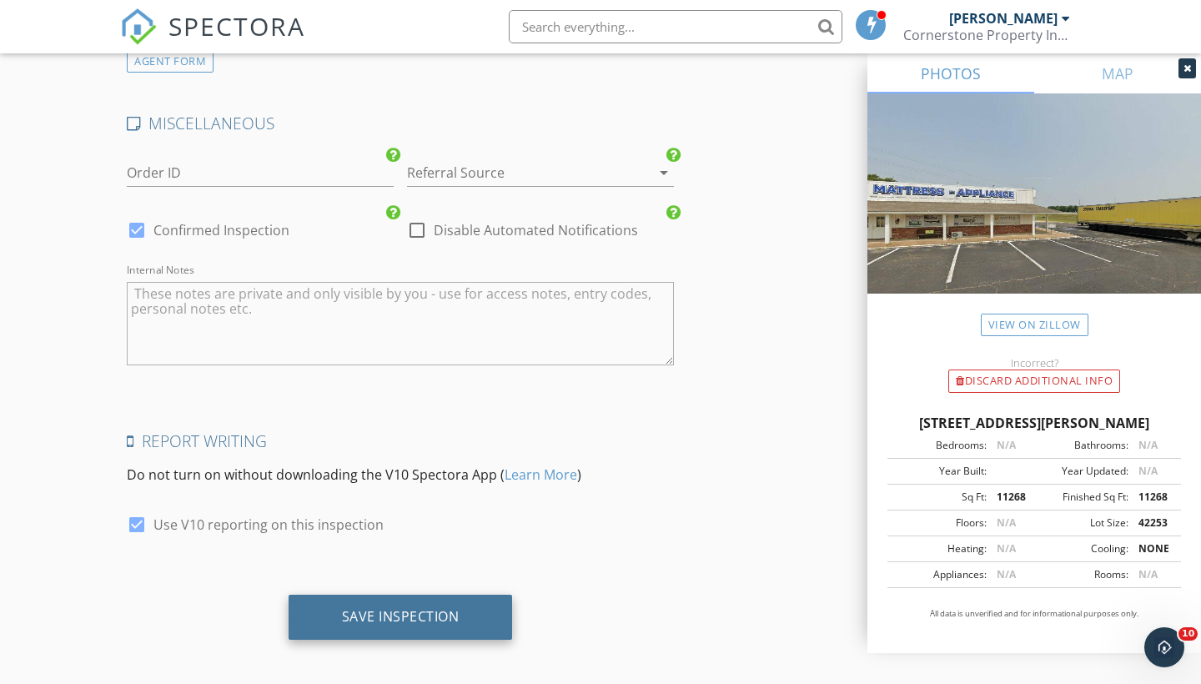
click at [430, 612] on div "Save Inspection" at bounding box center [401, 616] width 118 height 17
